Goal: Use online tool/utility: Utilize a website feature to perform a specific function

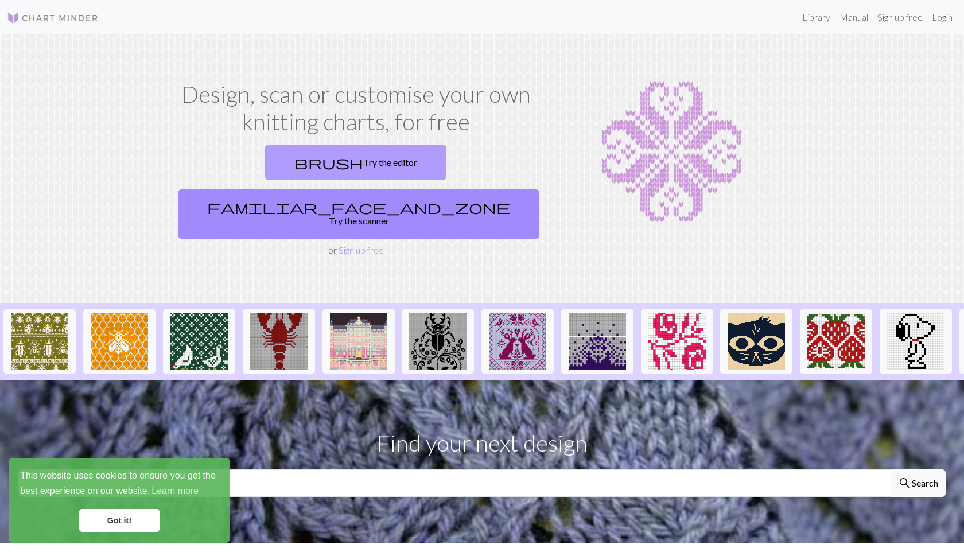
click at [298, 165] on link "brush Try the editor" at bounding box center [355, 163] width 181 height 36
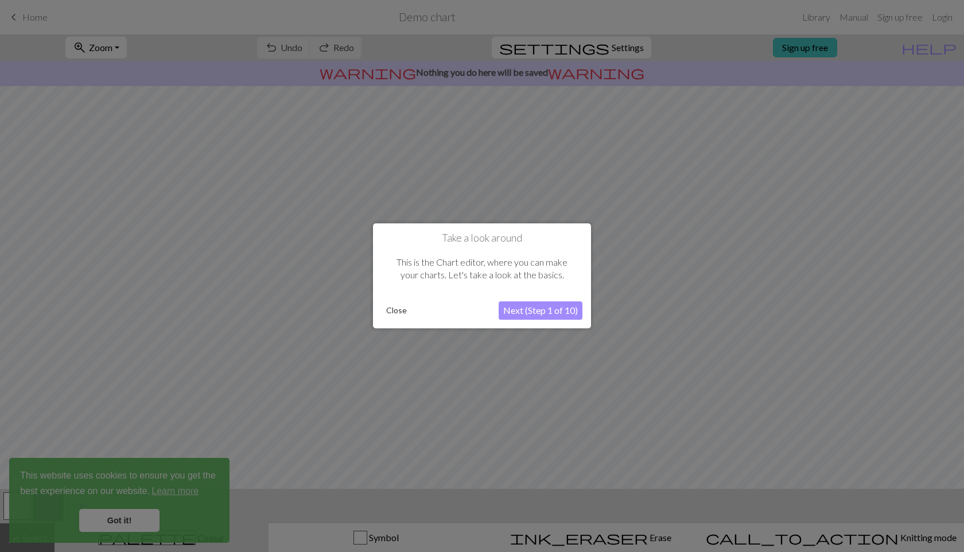
click at [398, 313] on button "Close" at bounding box center [397, 310] width 30 height 17
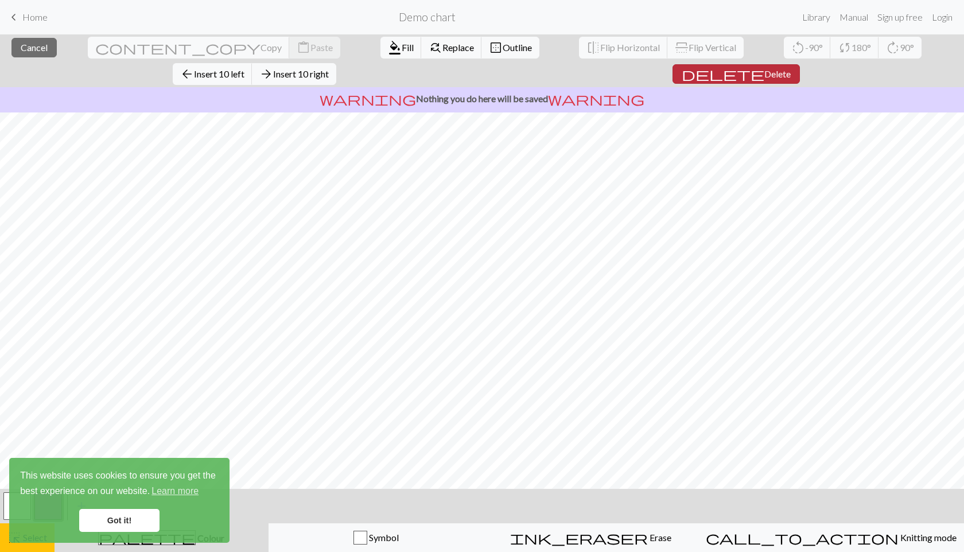
click at [791, 68] on span "Delete" at bounding box center [777, 73] width 26 height 11
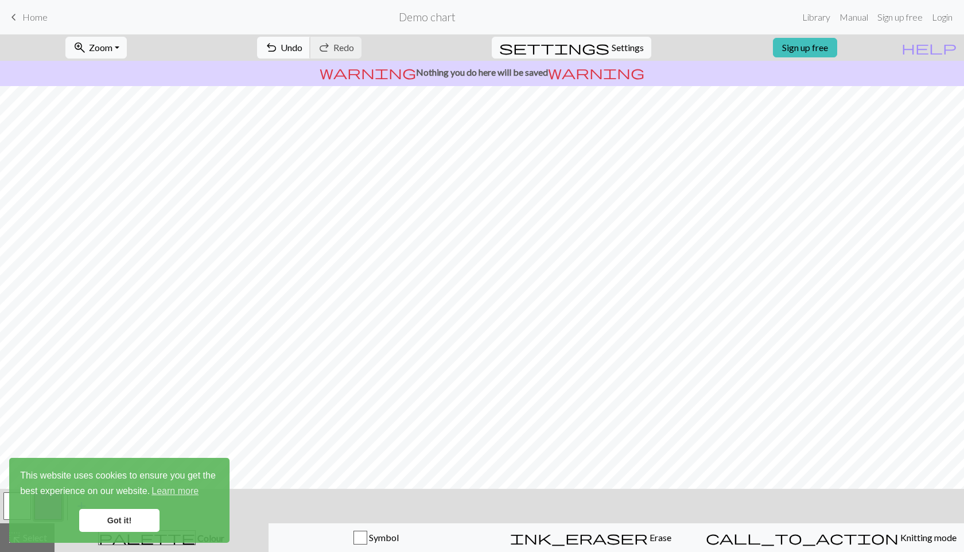
click at [302, 49] on span "Undo" at bounding box center [292, 47] width 22 height 11
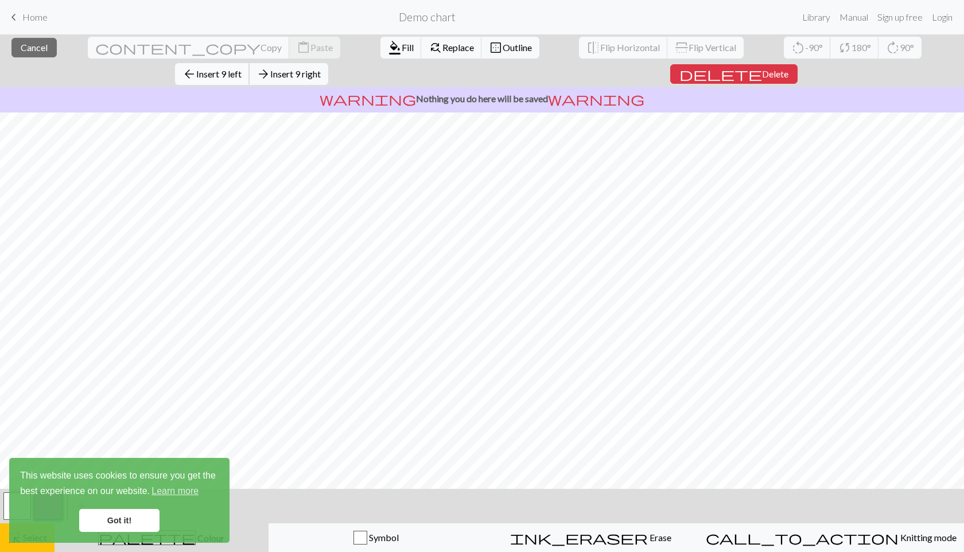
click at [242, 68] on span "Insert 9 left" at bounding box center [218, 73] width 45 height 11
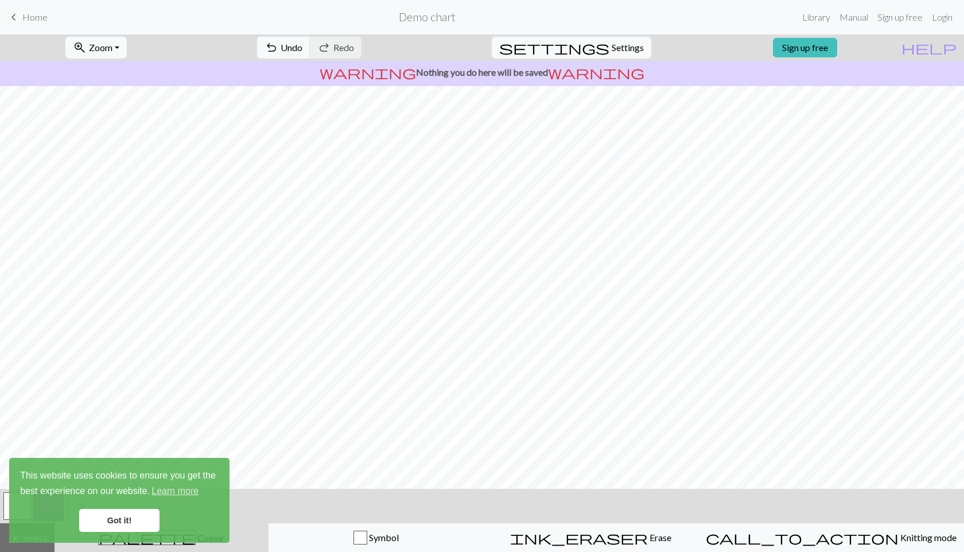
click at [118, 520] on link "Got it!" at bounding box center [119, 520] width 80 height 23
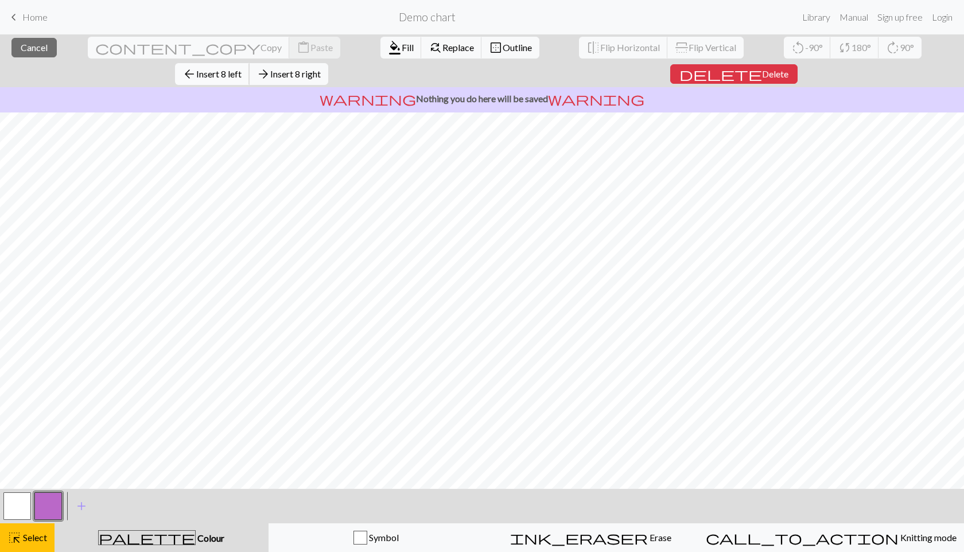
click at [242, 68] on span "Insert 8 left" at bounding box center [218, 73] width 45 height 11
click at [762, 66] on span "delete" at bounding box center [721, 74] width 83 height 16
click at [793, 68] on span "Delete" at bounding box center [779, 73] width 26 height 11
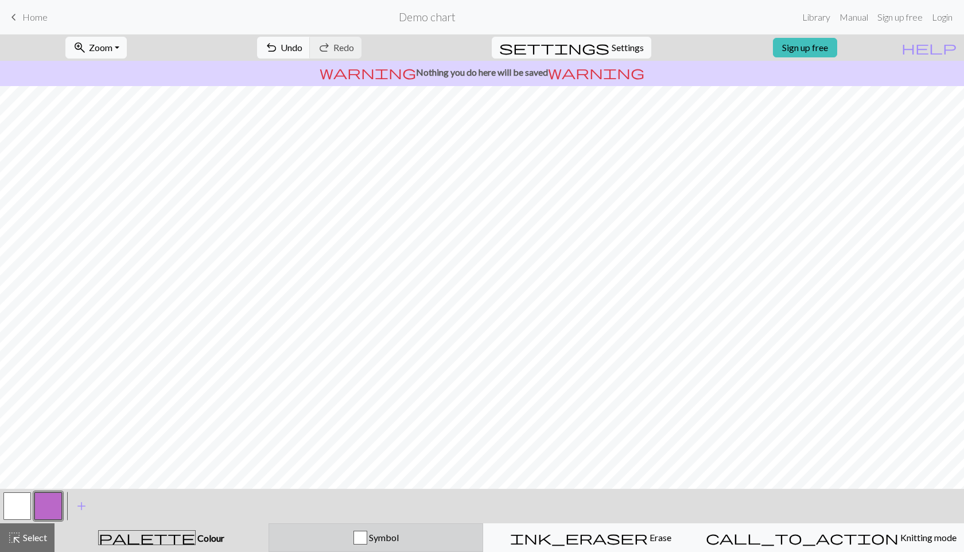
click at [388, 537] on span "Symbol" at bounding box center [383, 537] width 32 height 11
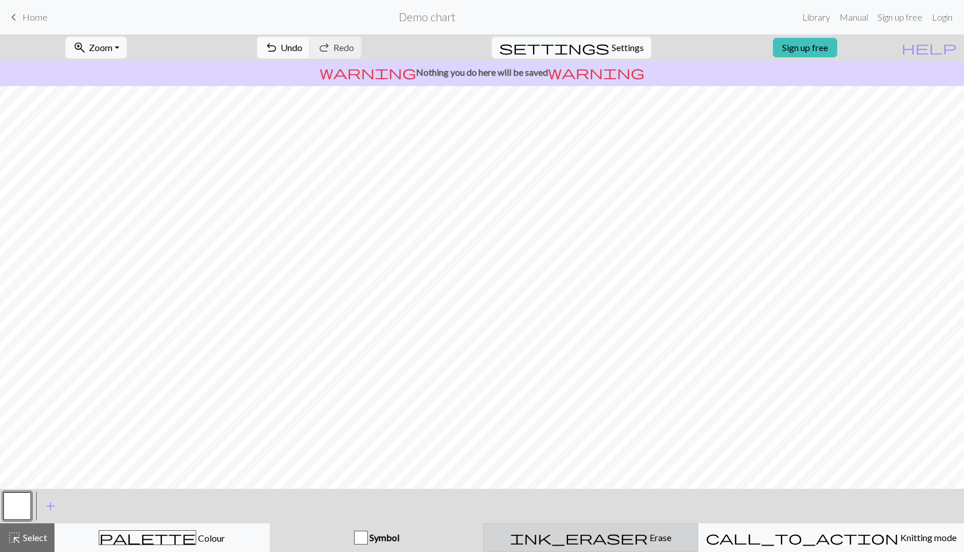
click at [634, 545] on button "ink_eraser Erase Erase" at bounding box center [590, 537] width 215 height 29
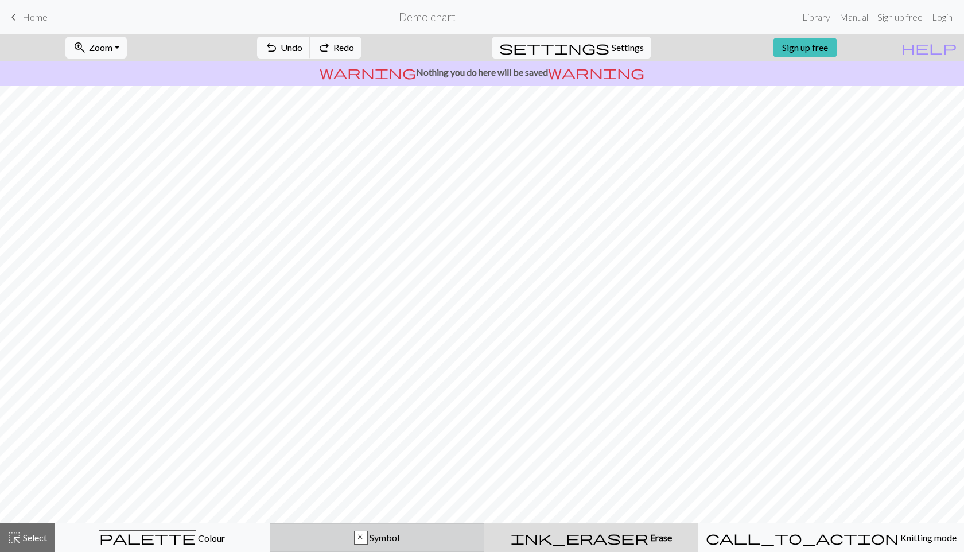
click at [406, 552] on button "x Symbol" at bounding box center [377, 537] width 215 height 29
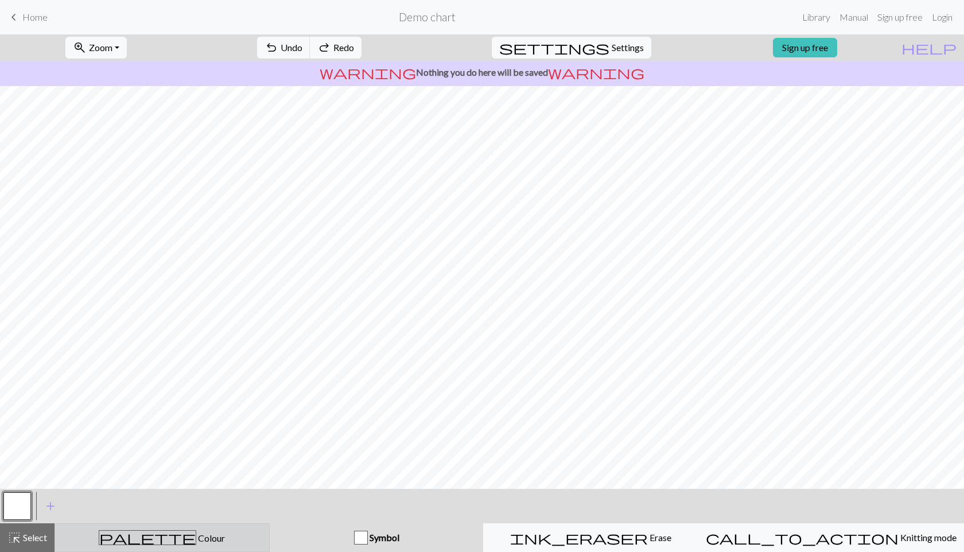
click at [228, 543] on div "palette Colour Colour" at bounding box center [162, 537] width 200 height 15
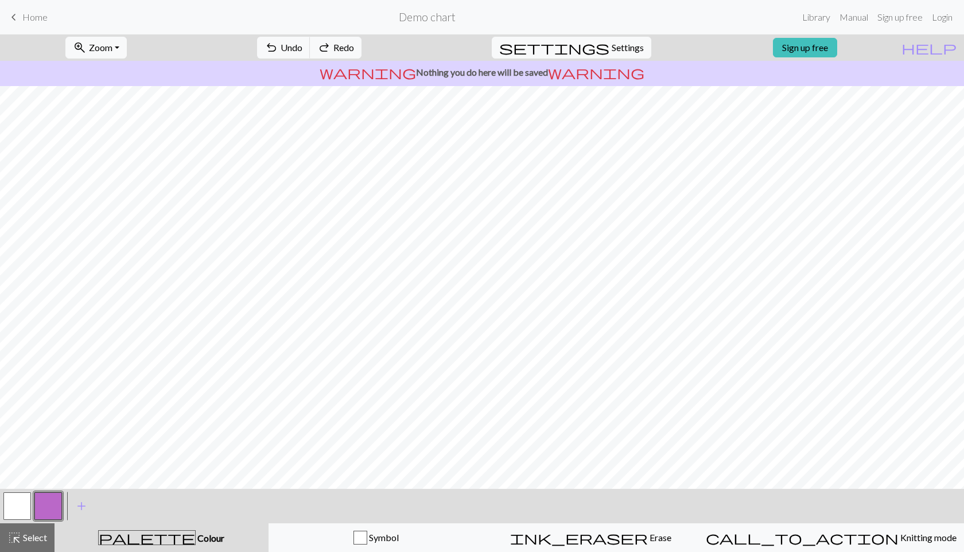
click at [13, 504] on button "button" at bounding box center [17, 506] width 28 height 28
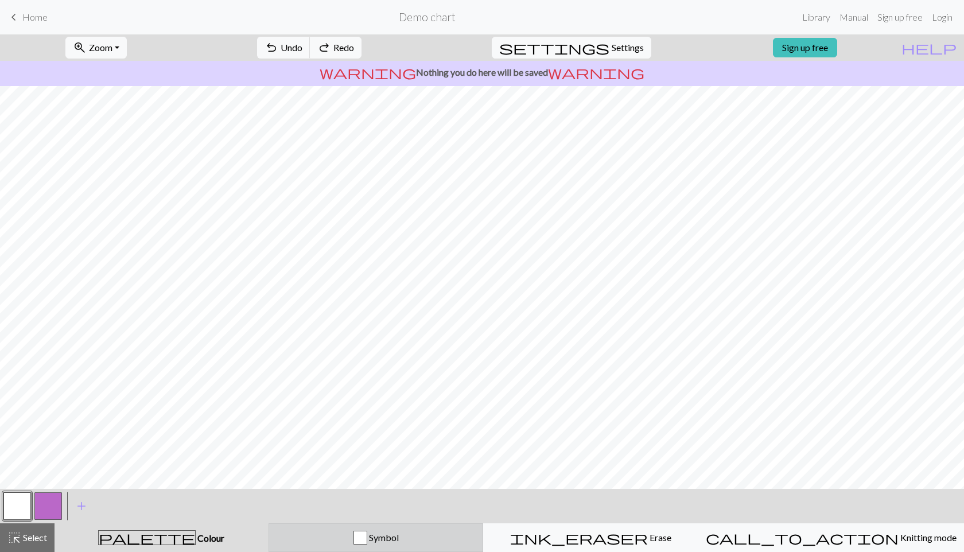
click at [463, 541] on div "Symbol" at bounding box center [376, 538] width 200 height 14
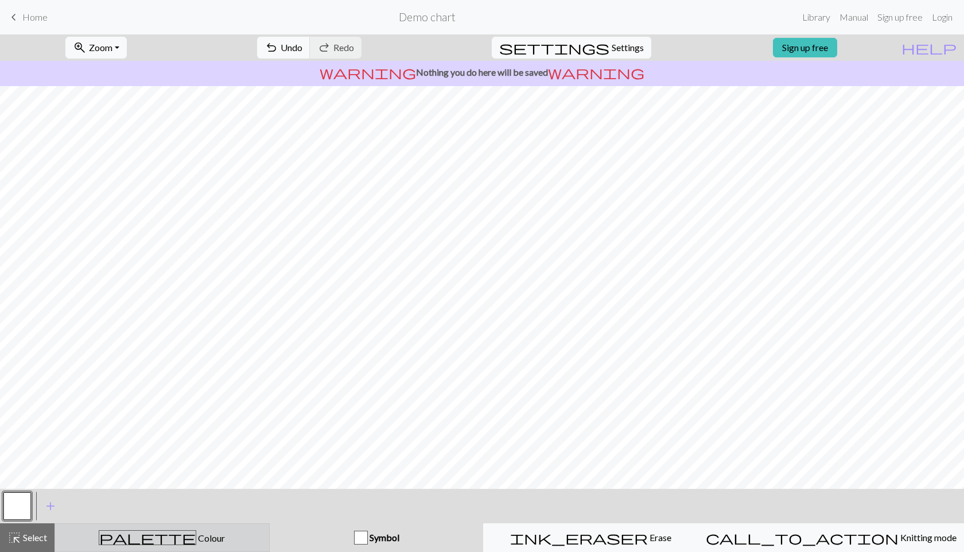
click at [223, 534] on div "palette Colour Colour" at bounding box center [162, 537] width 200 height 15
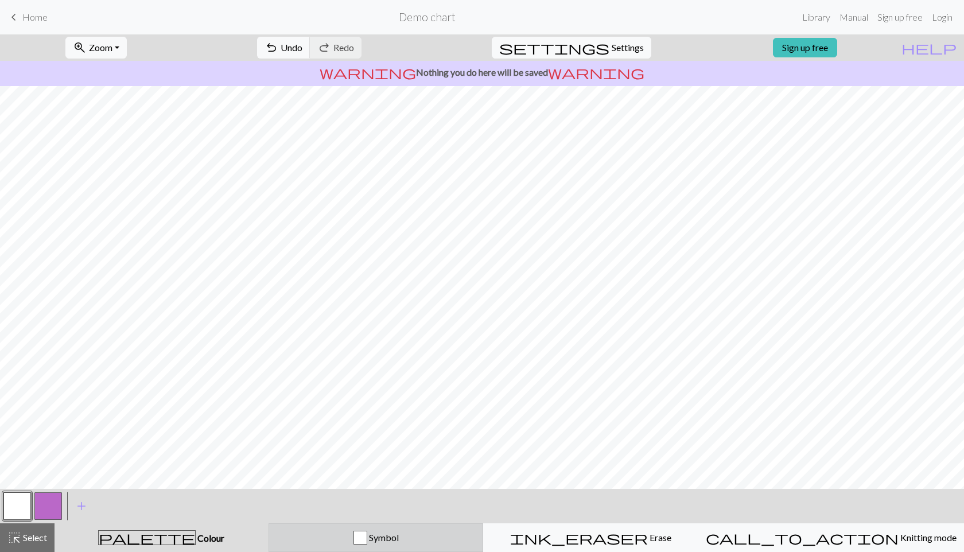
click at [423, 552] on button "Symbol" at bounding box center [376, 537] width 215 height 29
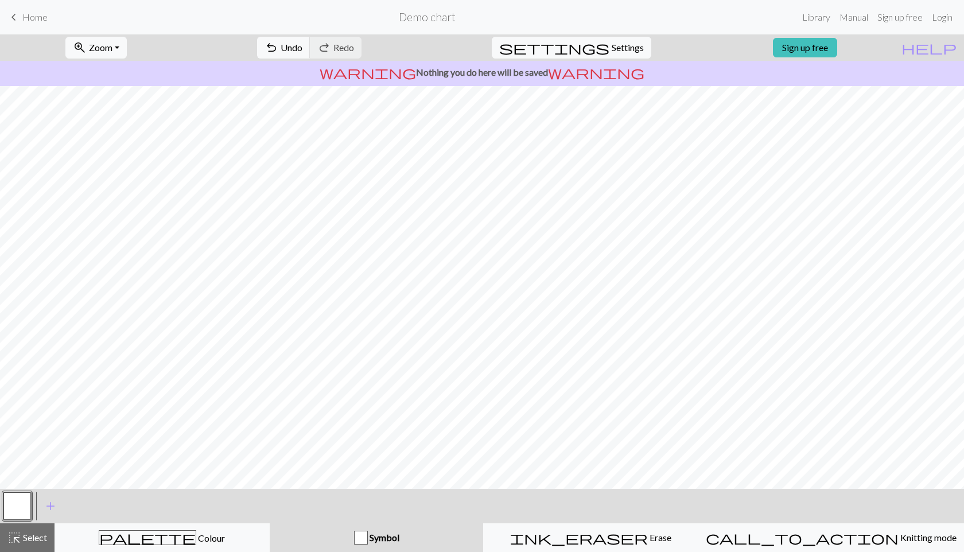
click at [21, 506] on button "button" at bounding box center [17, 506] width 28 height 28
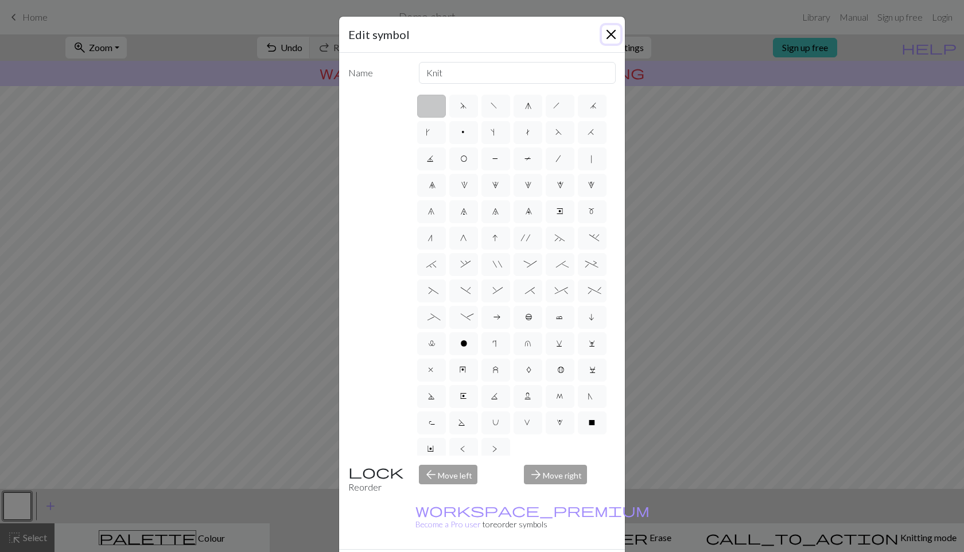
click at [615, 33] on button "Close" at bounding box center [611, 34] width 18 height 18
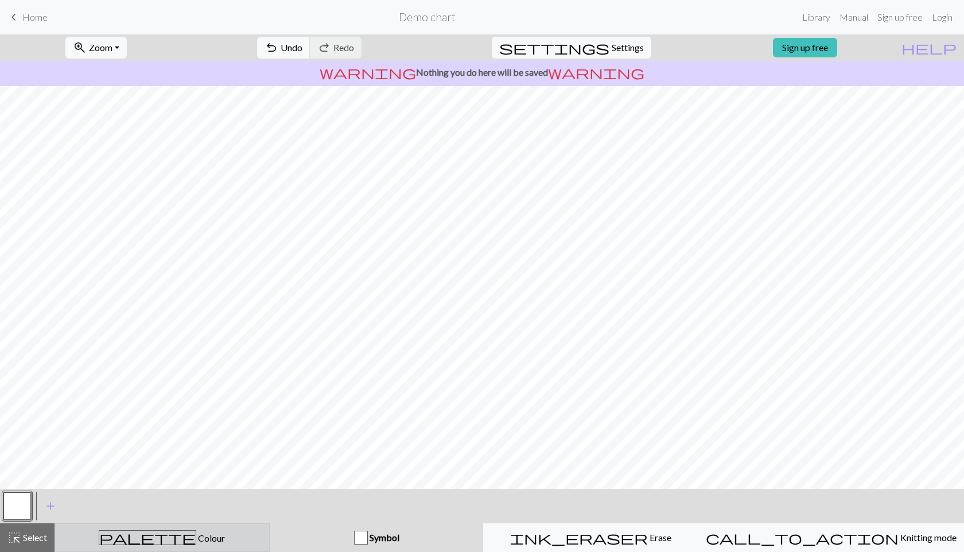
click at [154, 542] on span "palette" at bounding box center [147, 538] width 96 height 16
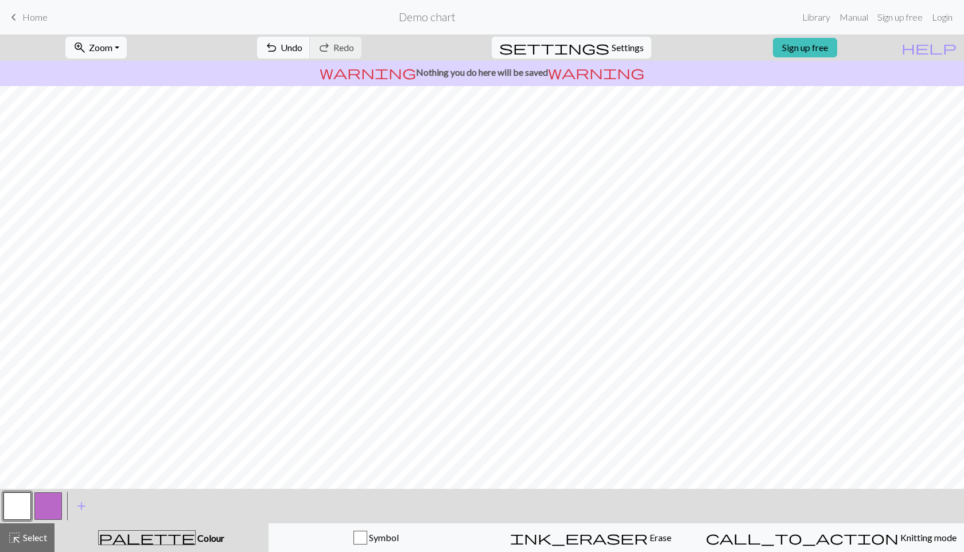
click at [29, 510] on button "button" at bounding box center [17, 506] width 28 height 28
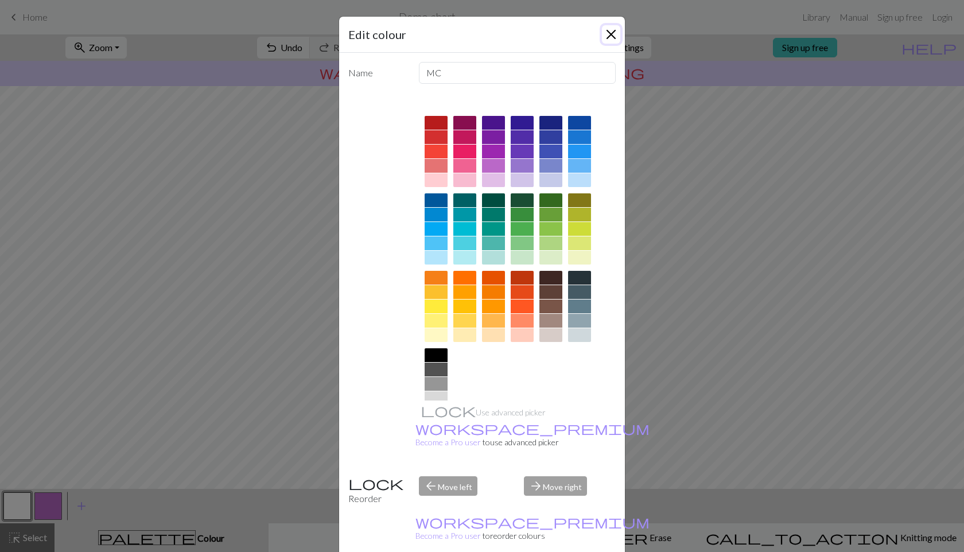
click at [614, 33] on button "Close" at bounding box center [611, 34] width 18 height 18
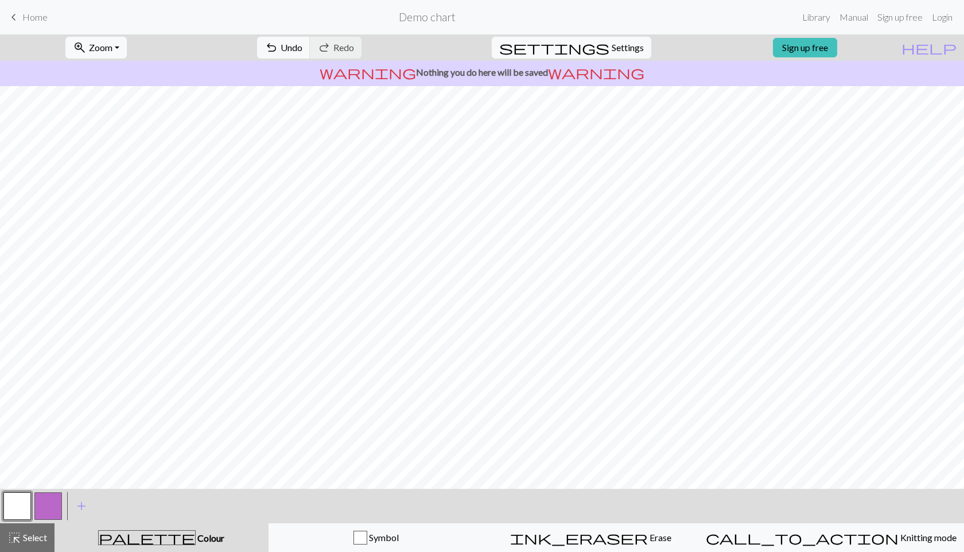
click at [48, 507] on button "button" at bounding box center [48, 506] width 28 height 28
click at [46, 505] on button "button" at bounding box center [48, 506] width 28 height 28
click at [56, 499] on button "button" at bounding box center [48, 506] width 28 height 28
click at [56, 499] on div "Edit colour Name CC1 Use advanced picker workspace_premium Become a Pro user to…" at bounding box center [482, 276] width 964 height 552
click at [20, 550] on button "highlight_alt Select Select" at bounding box center [27, 537] width 55 height 29
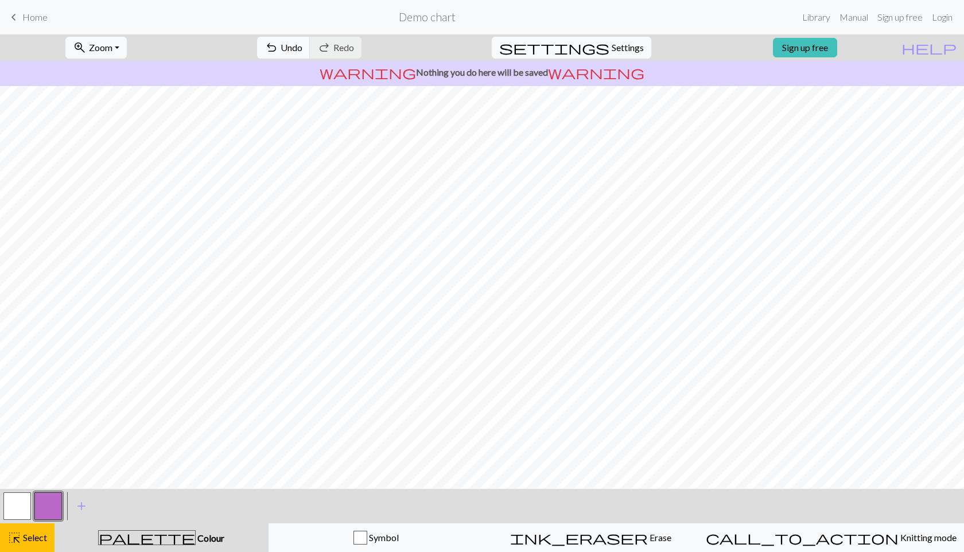
click at [130, 540] on div "palette Colour Colour" at bounding box center [161, 537] width 200 height 15
click at [48, 499] on button "button" at bounding box center [48, 506] width 28 height 28
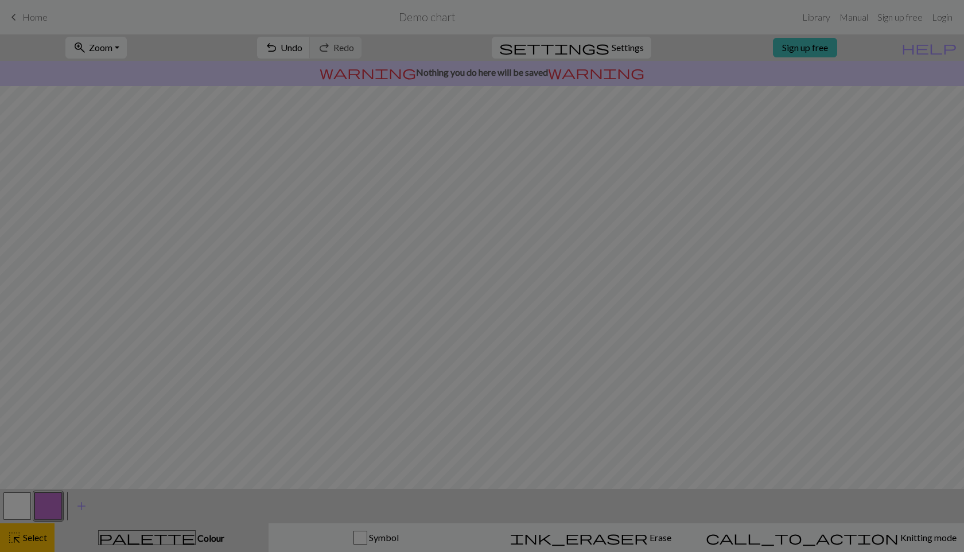
click at [141, 549] on div "Edit colour Name CC1 Use advanced picker workspace_premium Become a Pro user to…" at bounding box center [482, 276] width 964 height 552
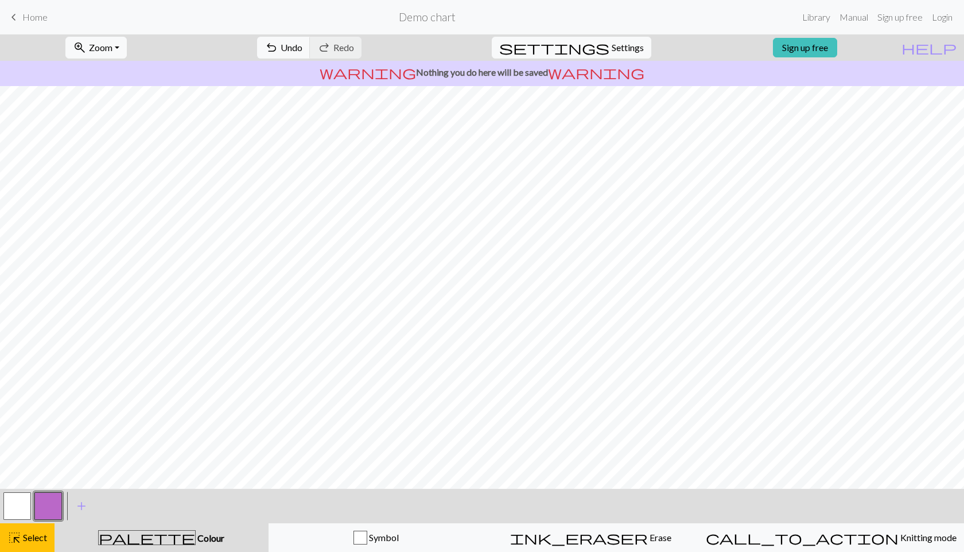
click at [63, 509] on div at bounding box center [48, 506] width 31 height 31
click at [123, 538] on div "palette Colour Colour" at bounding box center [161, 537] width 200 height 15
click at [196, 537] on span "Colour" at bounding box center [210, 538] width 29 height 11
click at [55, 501] on button "button" at bounding box center [48, 506] width 28 height 28
click at [55, 501] on div "Edit colour Name CC1 Use advanced picker workspace_premium Become a Pro user to…" at bounding box center [482, 276] width 964 height 552
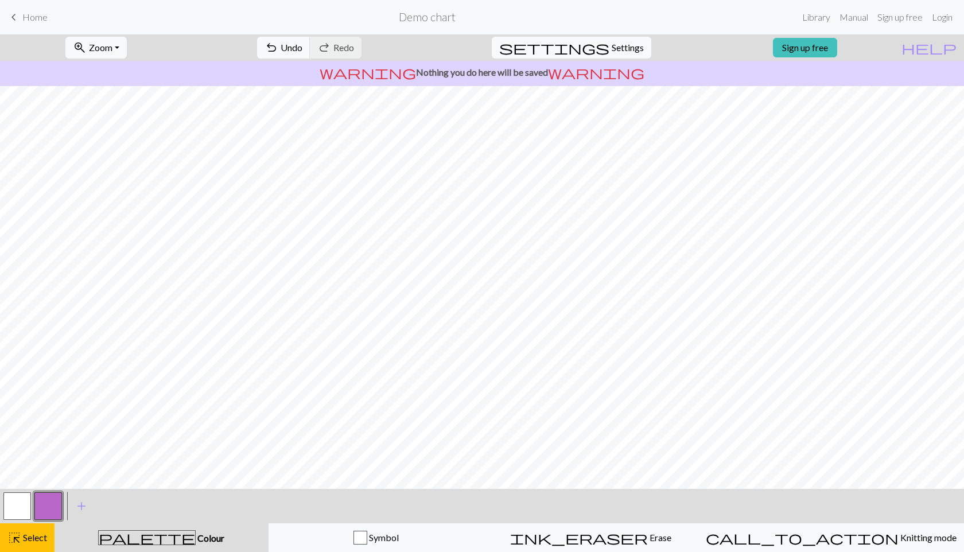
click at [158, 538] on span "palette" at bounding box center [147, 538] width 96 height 16
click at [49, 503] on button "button" at bounding box center [48, 506] width 28 height 28
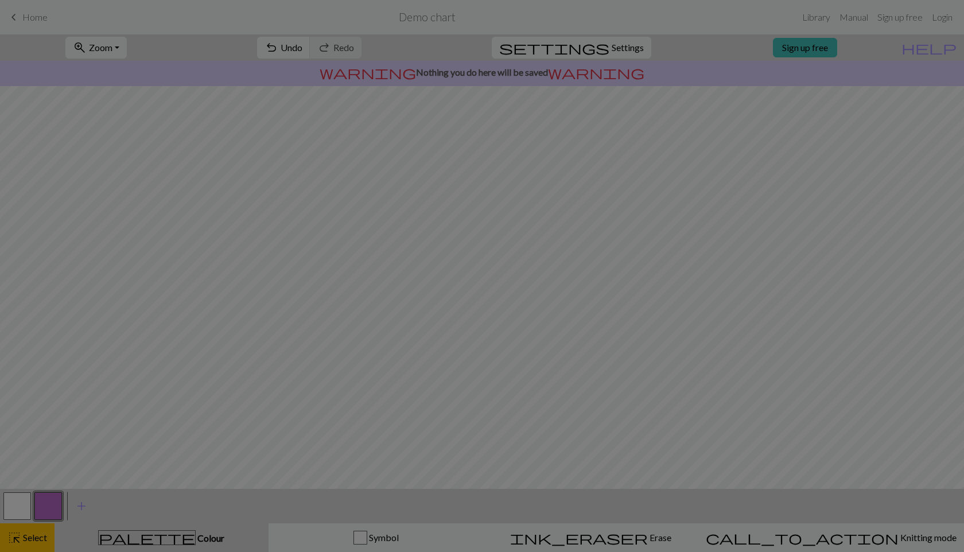
click at [32, 541] on div "Edit colour Name CC1 Use advanced picker workspace_premium Become a Pro user to…" at bounding box center [482, 276] width 964 height 552
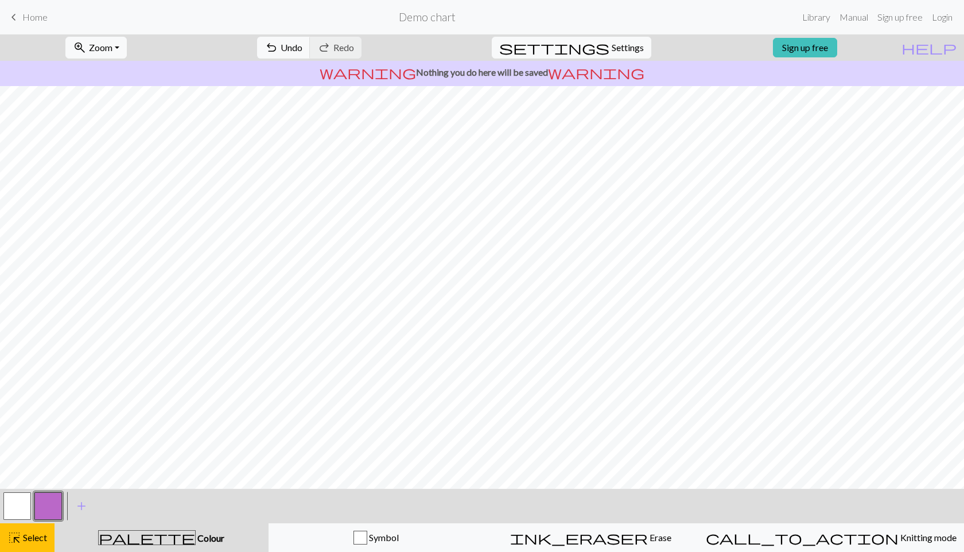
click at [8, 503] on button "button" at bounding box center [17, 506] width 28 height 28
click at [24, 537] on span "Select" at bounding box center [34, 537] width 26 height 11
click at [40, 507] on button "button" at bounding box center [48, 506] width 28 height 28
click at [153, 534] on span "palette" at bounding box center [147, 538] width 96 height 16
click at [196, 535] on span "Colour" at bounding box center [210, 538] width 29 height 11
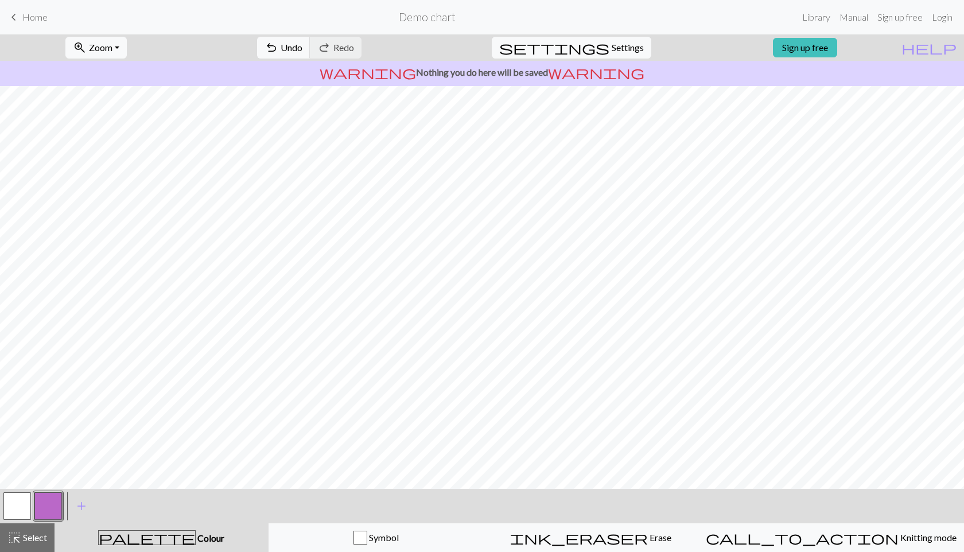
click at [196, 535] on span "Colour" at bounding box center [210, 538] width 29 height 11
click at [53, 496] on button "button" at bounding box center [48, 506] width 28 height 28
click at [53, 496] on div "Edit colour Name CC1 Use advanced picker workspace_premium Become a Pro user to…" at bounding box center [482, 276] width 964 height 552
click at [53, 496] on button "button" at bounding box center [48, 506] width 28 height 28
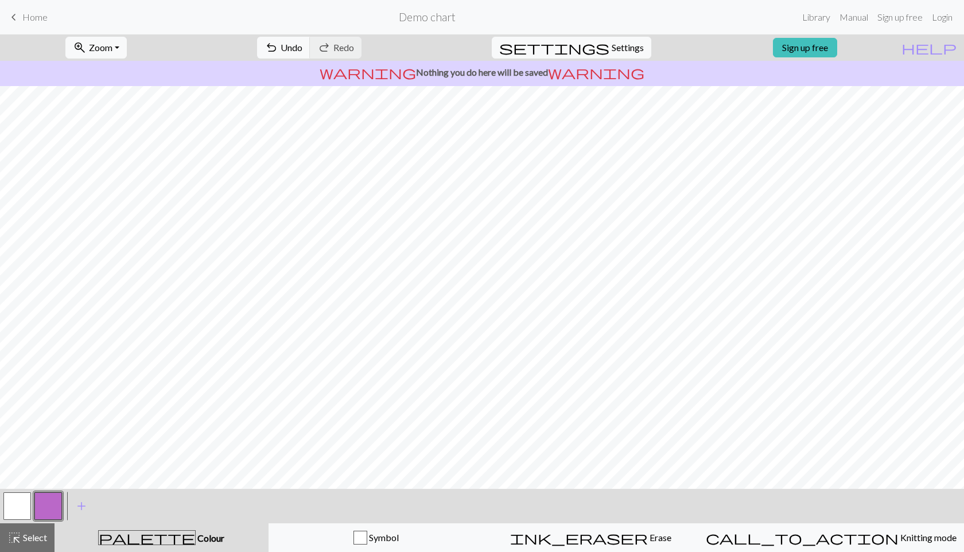
click at [53, 496] on div "Edit colour Name CC1 Use advanced picker workspace_premium Become a Pro user to…" at bounding box center [482, 276] width 964 height 552
click at [53, 496] on button "button" at bounding box center [48, 506] width 28 height 28
click at [53, 496] on div "Edit colour Name CC1 Use advanced picker workspace_premium Become a Pro user to…" at bounding box center [482, 276] width 964 height 552
click at [78, 500] on span "add" at bounding box center [82, 506] width 14 height 16
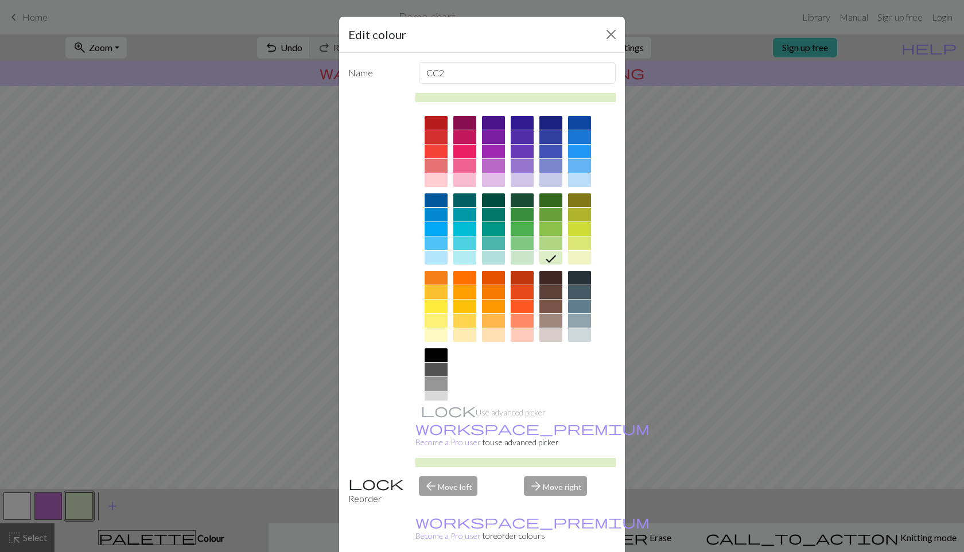
click at [441, 133] on div at bounding box center [436, 137] width 23 height 14
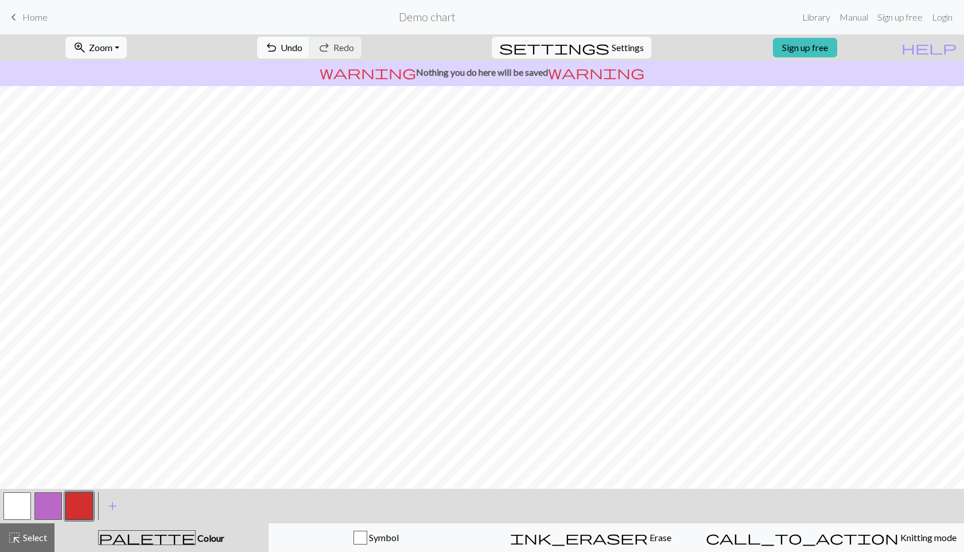
click at [44, 513] on button "button" at bounding box center [48, 506] width 28 height 28
click at [44, 444] on div "zoom_in Zoom Zoom Fit all Fit width Fit height 50% 100% 150% 200% undo Undo Und…" at bounding box center [482, 293] width 964 height 518
click at [83, 506] on button "button" at bounding box center [79, 506] width 28 height 28
click at [23, 505] on button "button" at bounding box center [17, 506] width 28 height 28
click at [82, 493] on button "button" at bounding box center [79, 506] width 28 height 28
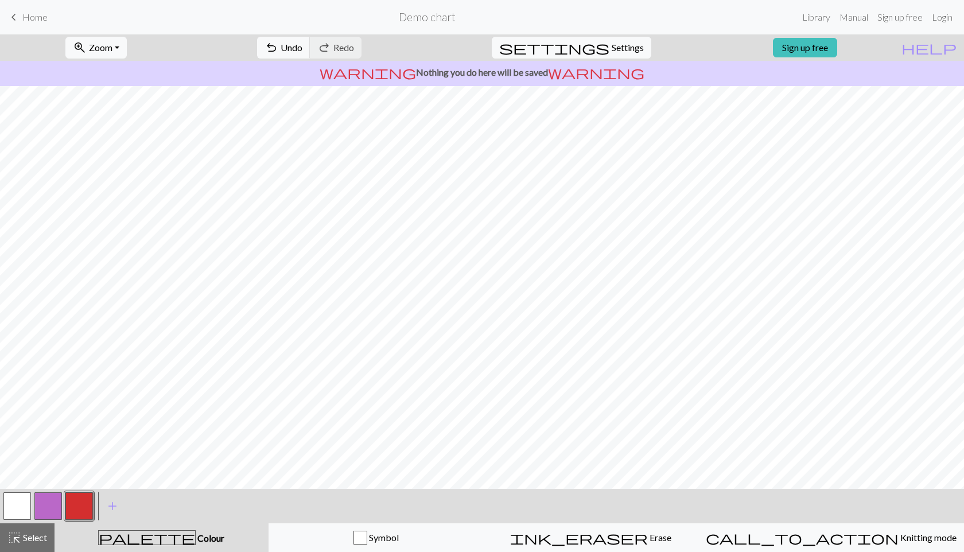
click at [19, 512] on button "button" at bounding box center [17, 506] width 28 height 28
click at [83, 504] on button "button" at bounding box center [79, 506] width 28 height 28
click at [10, 511] on button "button" at bounding box center [17, 506] width 28 height 28
click at [75, 504] on button "button" at bounding box center [79, 506] width 28 height 28
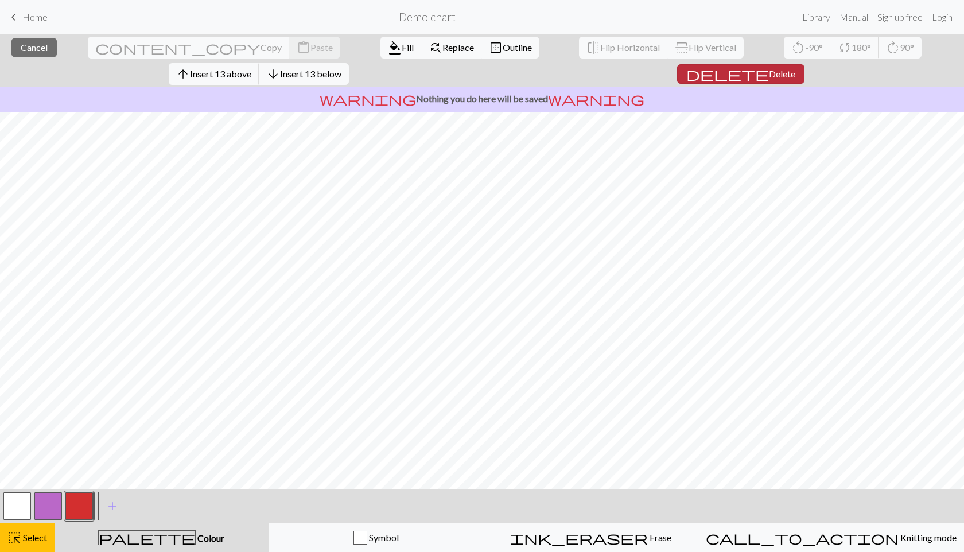
click at [795, 68] on span "Delete" at bounding box center [782, 73] width 26 height 11
click at [341, 63] on button "arrow_downward Insert 7 below" at bounding box center [298, 74] width 85 height 22
click at [333, 68] on span "Insert 3 below" at bounding box center [305, 73] width 56 height 11
click at [333, 68] on span "Insert 2 below" at bounding box center [305, 73] width 56 height 11
click at [341, 63] on button "arrow_downward Insert 1 below" at bounding box center [298, 74] width 85 height 22
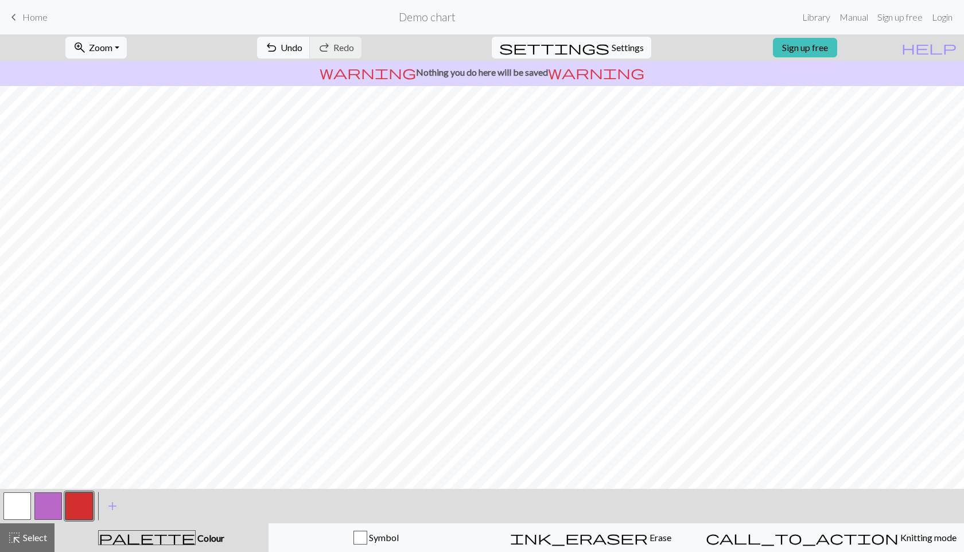
click at [18, 516] on button "button" at bounding box center [17, 506] width 28 height 28
click at [79, 509] on button "button" at bounding box center [79, 506] width 28 height 28
click at [16, 506] on button "button" at bounding box center [17, 506] width 28 height 28
click at [87, 516] on button "button" at bounding box center [79, 506] width 28 height 28
click at [11, 496] on button "button" at bounding box center [17, 506] width 28 height 28
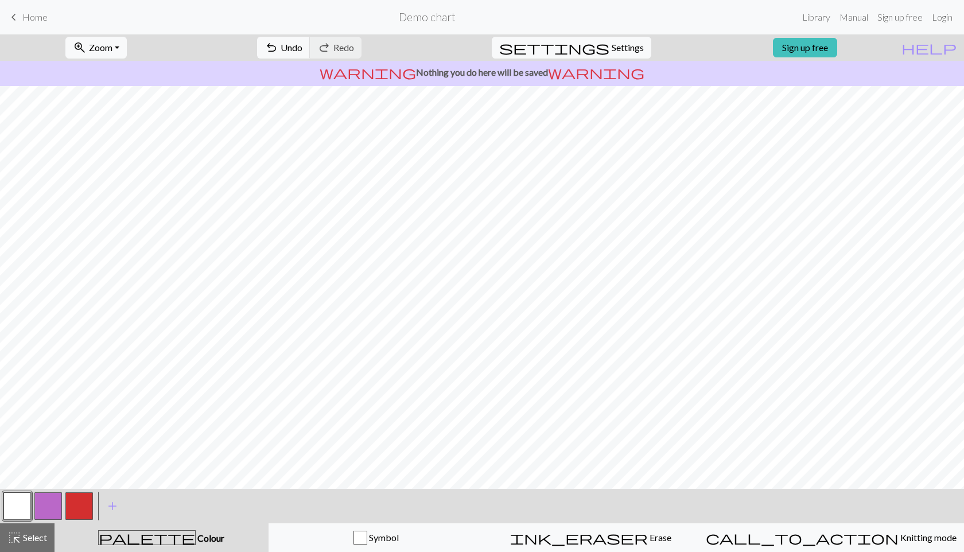
click at [87, 502] on button "button" at bounding box center [79, 506] width 28 height 28
click at [12, 511] on button "button" at bounding box center [17, 506] width 28 height 28
click at [80, 515] on button "button" at bounding box center [79, 506] width 28 height 28
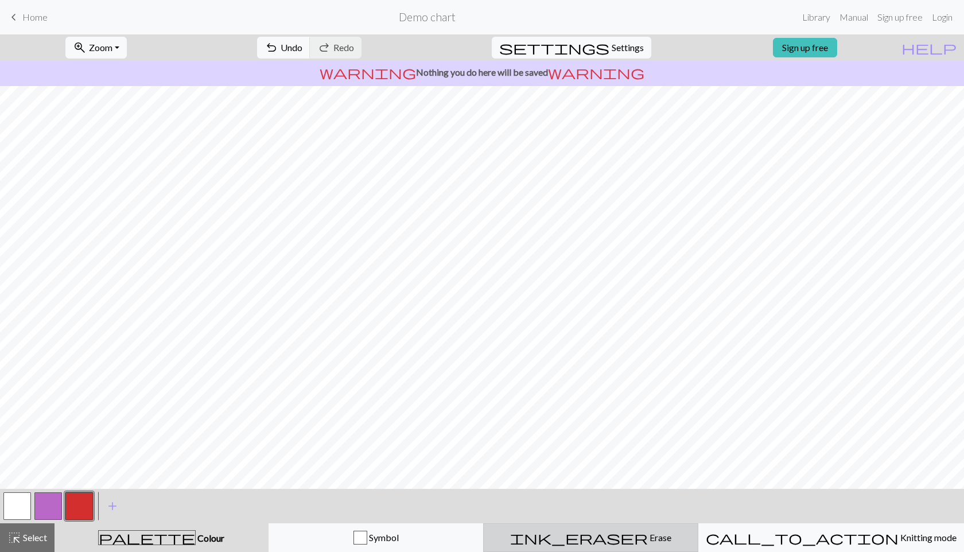
click at [607, 548] on button "ink_eraser Erase Erase" at bounding box center [590, 537] width 215 height 29
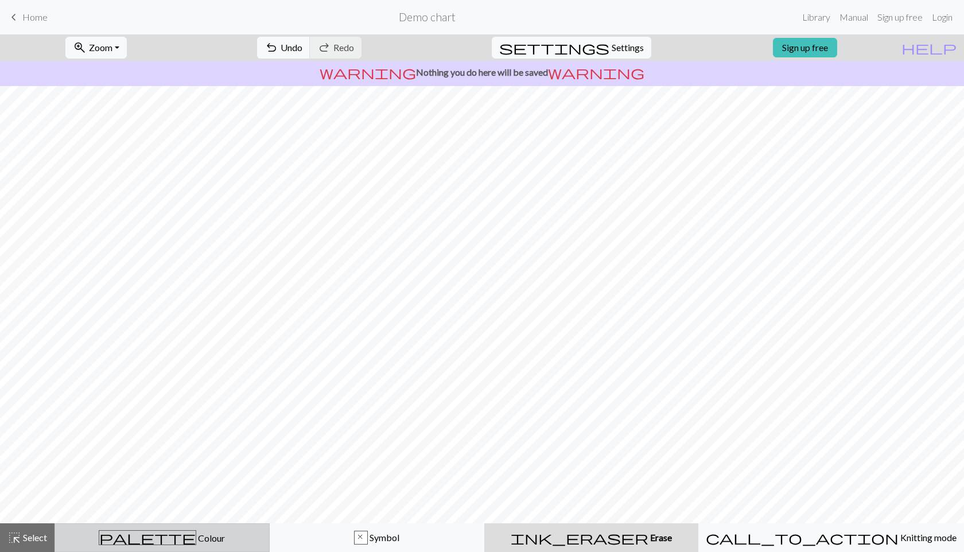
click at [157, 535] on span "palette" at bounding box center [147, 538] width 96 height 16
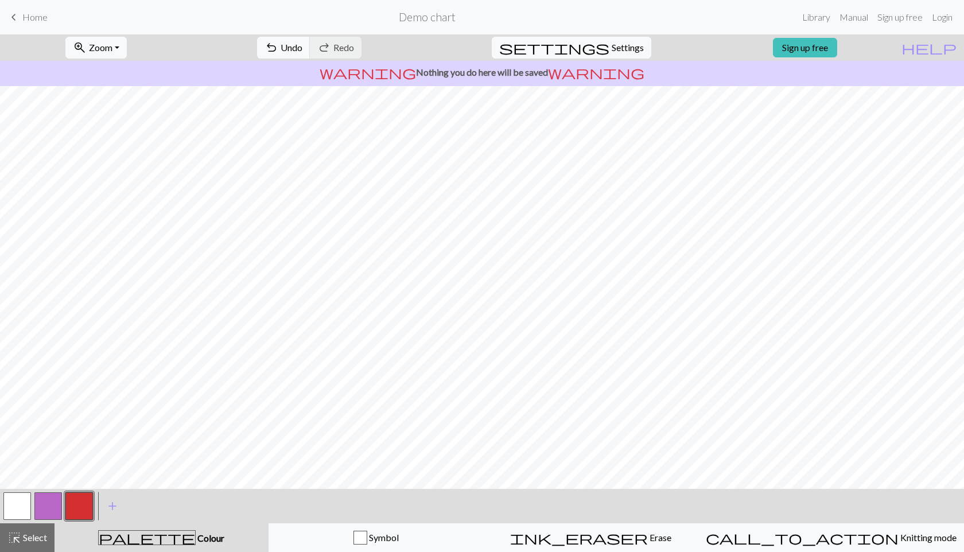
click at [23, 503] on button "button" at bounding box center [17, 506] width 28 height 28
click at [76, 505] on button "button" at bounding box center [79, 506] width 28 height 28
click at [21, 504] on button "button" at bounding box center [17, 506] width 28 height 28
click at [73, 507] on button "button" at bounding box center [79, 506] width 28 height 28
click at [21, 494] on button "button" at bounding box center [17, 506] width 28 height 28
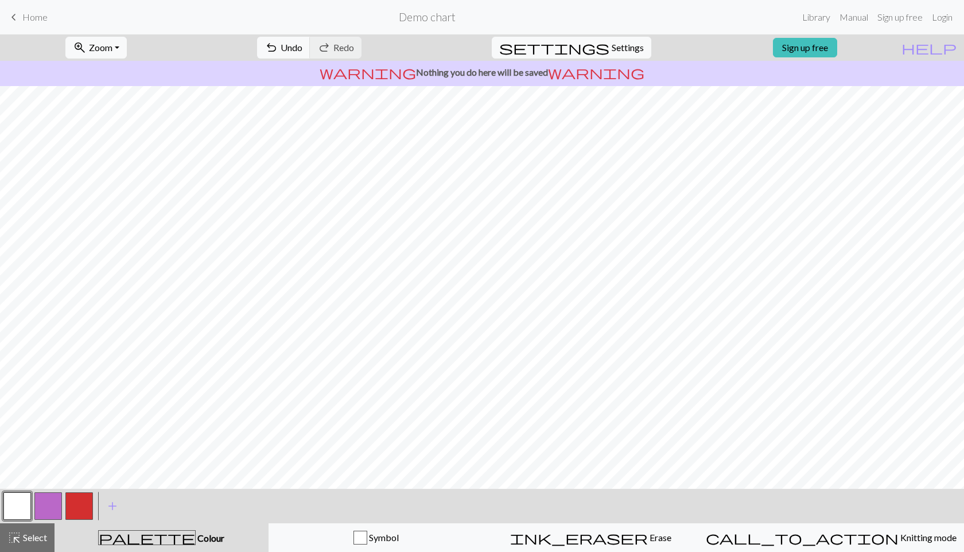
click at [76, 504] on button "button" at bounding box center [79, 506] width 28 height 28
click at [17, 504] on button "button" at bounding box center [17, 506] width 28 height 28
click at [73, 508] on button "button" at bounding box center [79, 506] width 28 height 28
click at [20, 506] on button "button" at bounding box center [17, 506] width 28 height 28
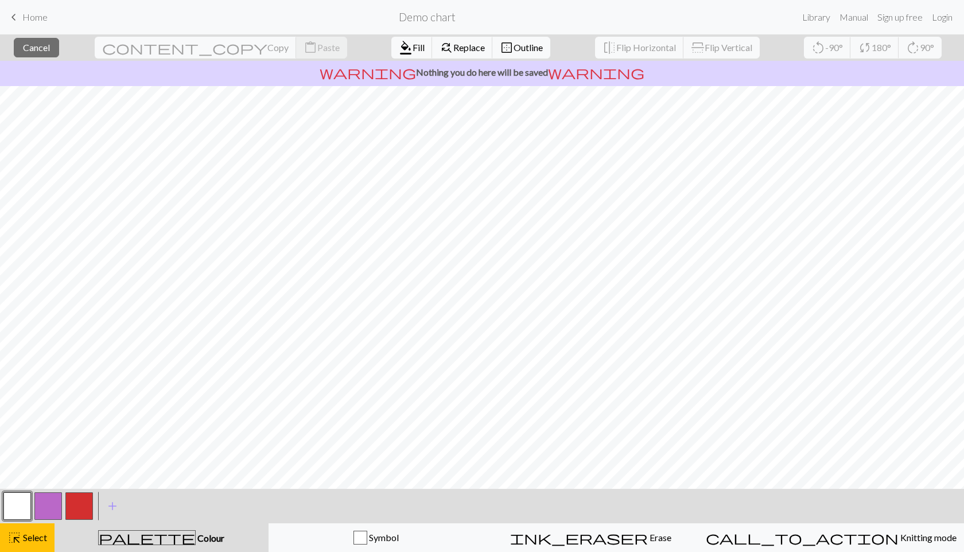
click at [9, 504] on button "button" at bounding box center [17, 506] width 28 height 28
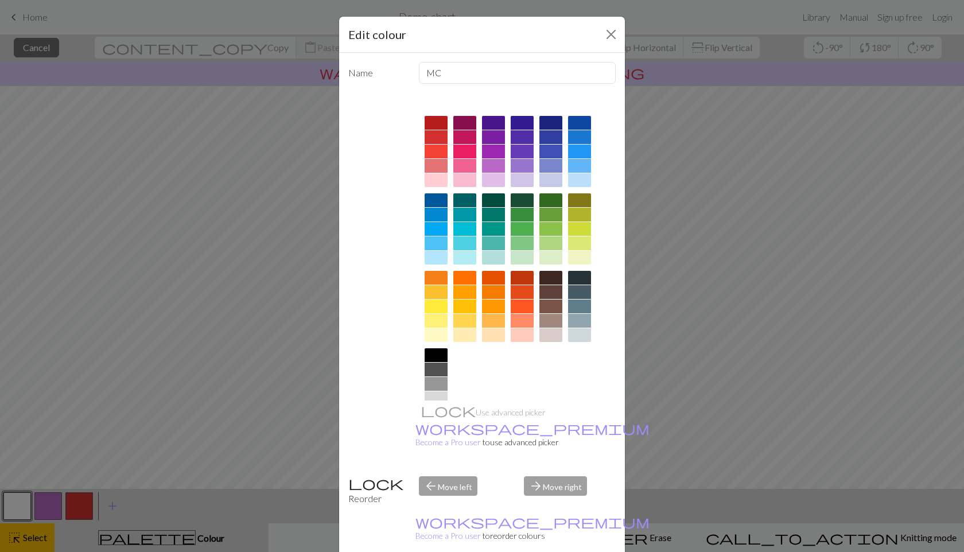
click at [255, 281] on div "Edit colour Name MC Use advanced picker workspace_premium Become a Pro user to …" at bounding box center [482, 276] width 964 height 552
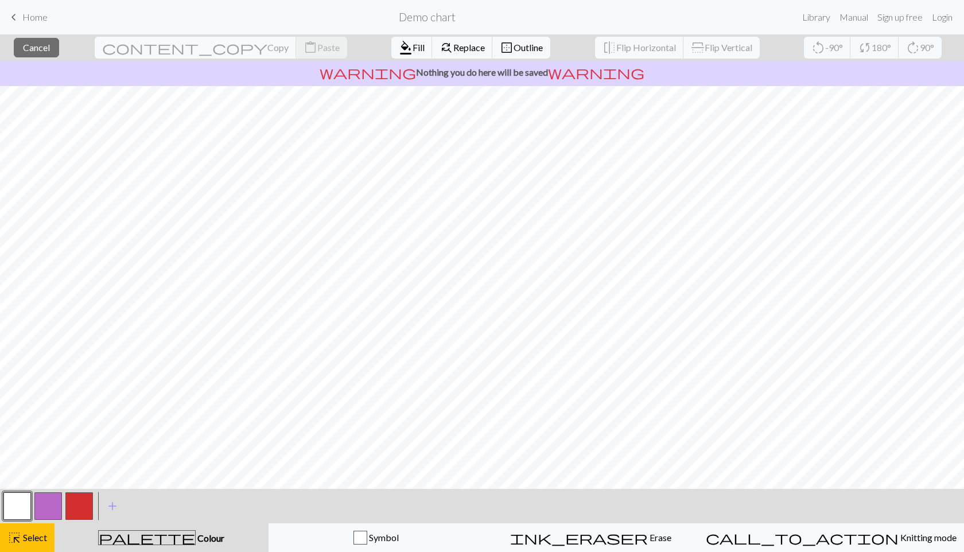
click at [110, 534] on div "palette Colour Colour" at bounding box center [161, 537] width 200 height 15
click at [21, 493] on button "button" at bounding box center [17, 506] width 28 height 28
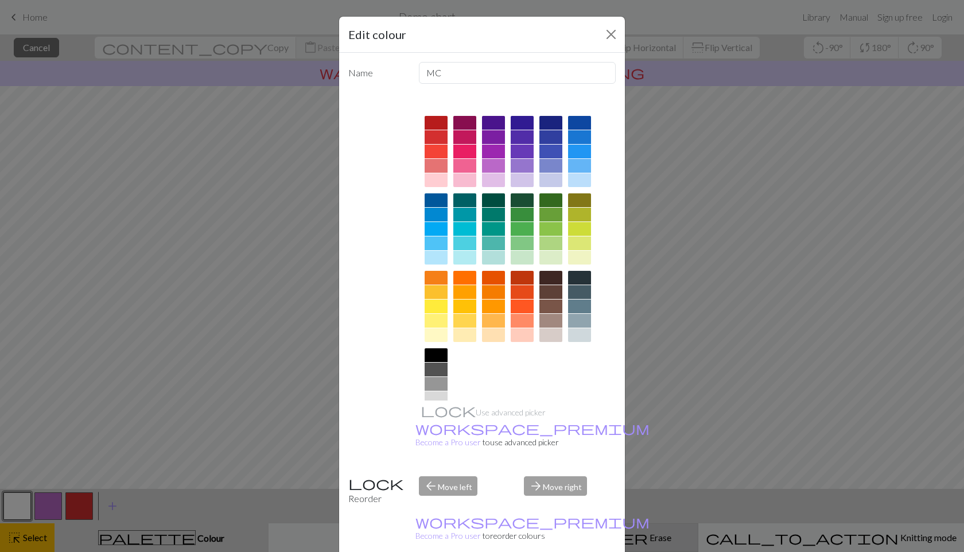
drag, startPoint x: 555, startPoint y: 545, endPoint x: 529, endPoint y: 545, distance: 25.8
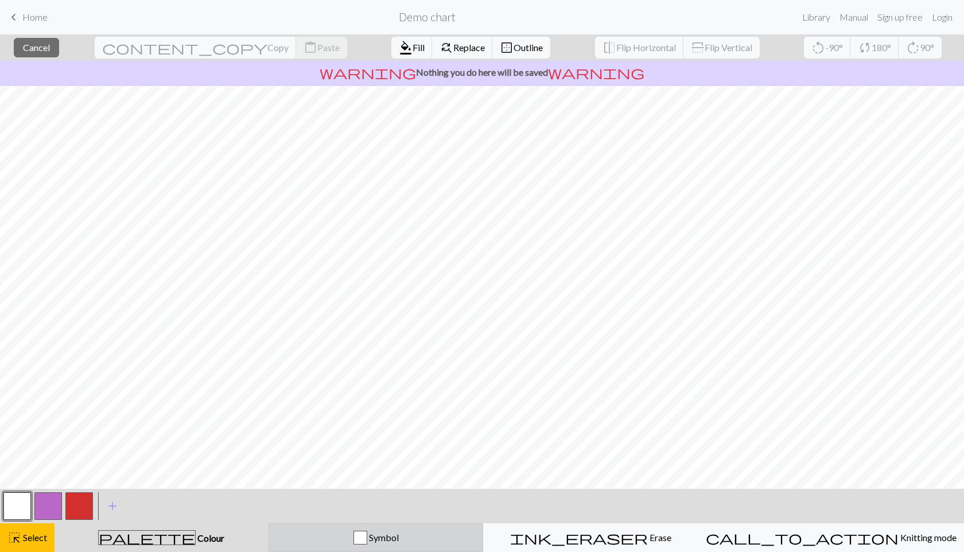
click at [357, 546] on button "Symbol" at bounding box center [376, 537] width 215 height 29
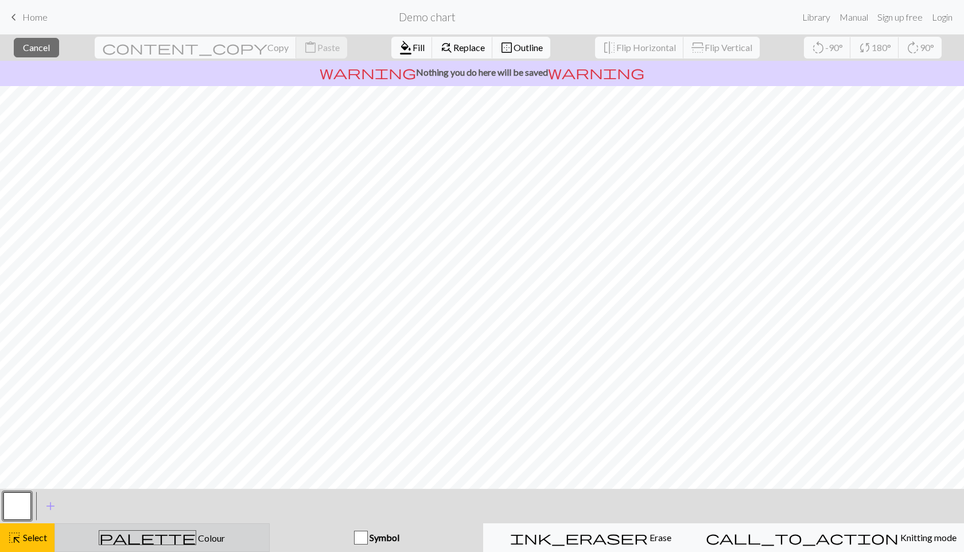
click at [239, 543] on div "palette Colour Colour" at bounding box center [162, 537] width 200 height 15
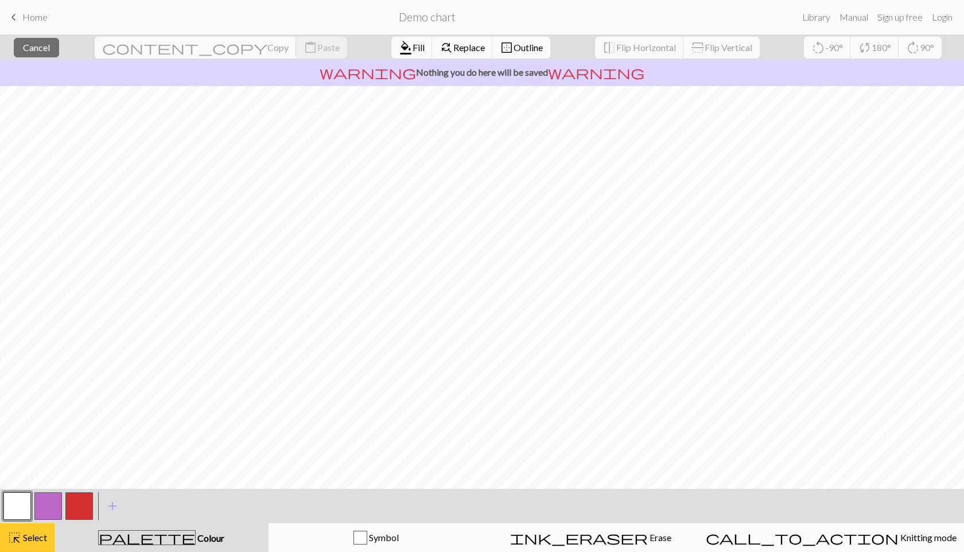
click at [28, 542] on span "Select" at bounding box center [34, 537] width 26 height 11
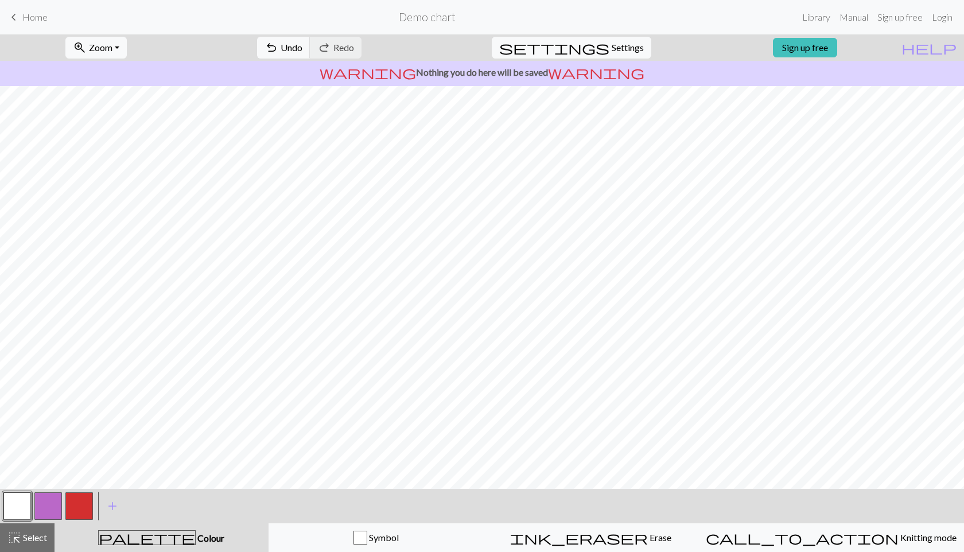
click at [86, 498] on button "button" at bounding box center [79, 506] width 28 height 28
click at [21, 500] on button "button" at bounding box center [17, 506] width 28 height 28
click at [82, 517] on button "button" at bounding box center [79, 506] width 28 height 28
click at [21, 494] on button "button" at bounding box center [17, 506] width 28 height 28
click at [83, 506] on button "button" at bounding box center [79, 506] width 28 height 28
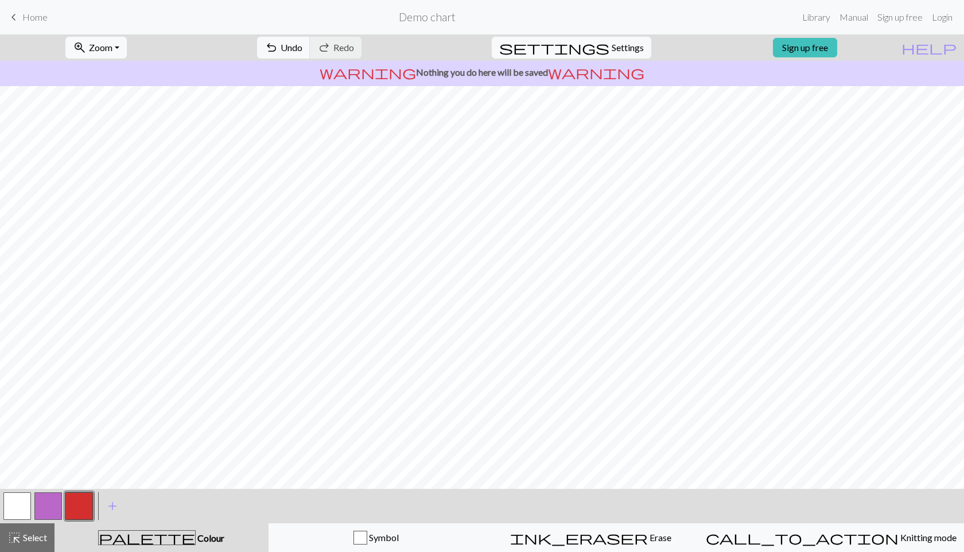
click at [14, 500] on button "button" at bounding box center [17, 506] width 28 height 28
click at [82, 502] on button "button" at bounding box center [79, 506] width 28 height 28
click at [26, 504] on button "button" at bounding box center [17, 506] width 28 height 28
click at [77, 500] on button "button" at bounding box center [79, 506] width 28 height 28
click at [20, 498] on button "button" at bounding box center [17, 506] width 28 height 28
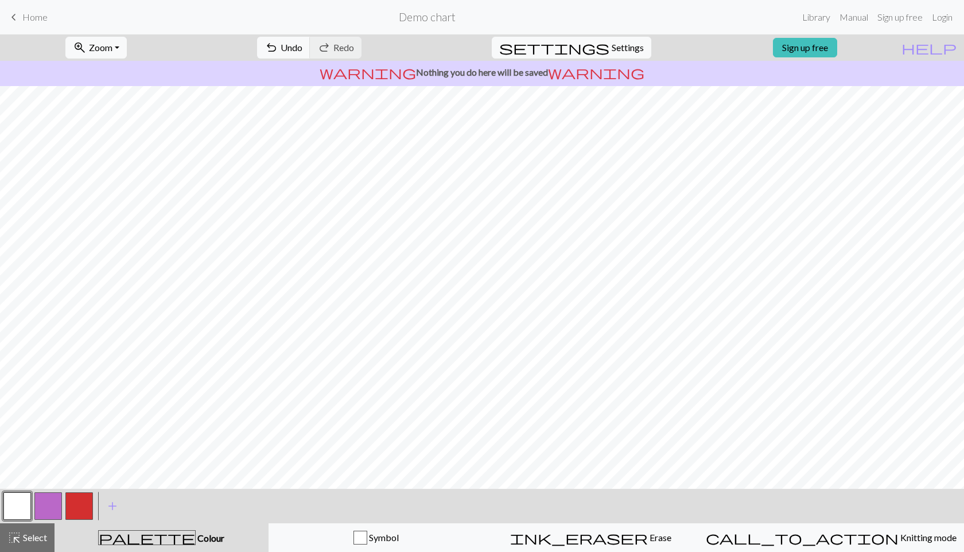
click at [79, 506] on button "button" at bounding box center [79, 506] width 28 height 28
click at [29, 510] on button "button" at bounding box center [17, 506] width 28 height 28
click at [77, 516] on button "button" at bounding box center [79, 506] width 28 height 28
click at [13, 502] on button "button" at bounding box center [17, 506] width 28 height 28
click at [81, 507] on button "button" at bounding box center [79, 506] width 28 height 28
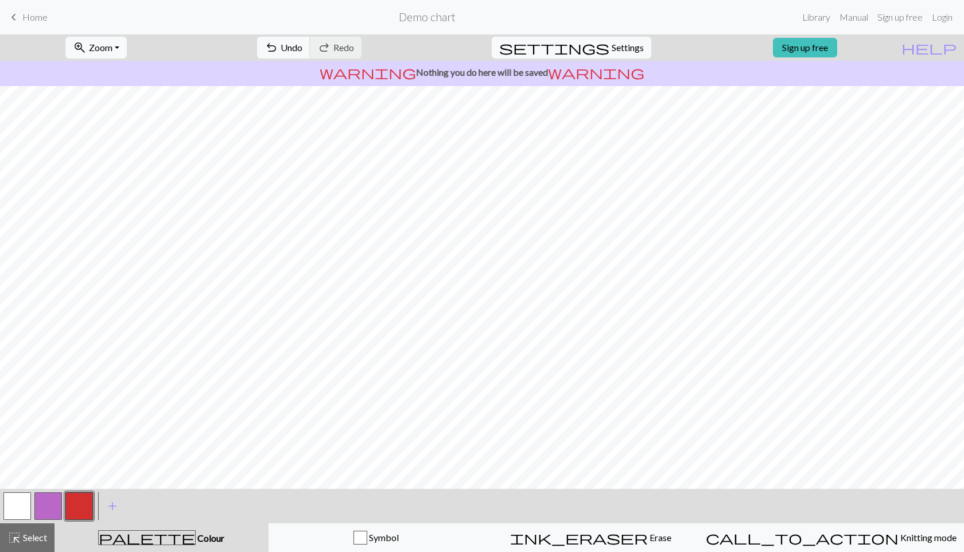
click at [15, 509] on button "button" at bounding box center [17, 506] width 28 height 28
click at [76, 494] on button "button" at bounding box center [79, 506] width 28 height 28
click at [15, 503] on button "button" at bounding box center [17, 506] width 28 height 28
click at [72, 506] on button "button" at bounding box center [79, 506] width 28 height 28
click at [23, 504] on button "button" at bounding box center [17, 506] width 28 height 28
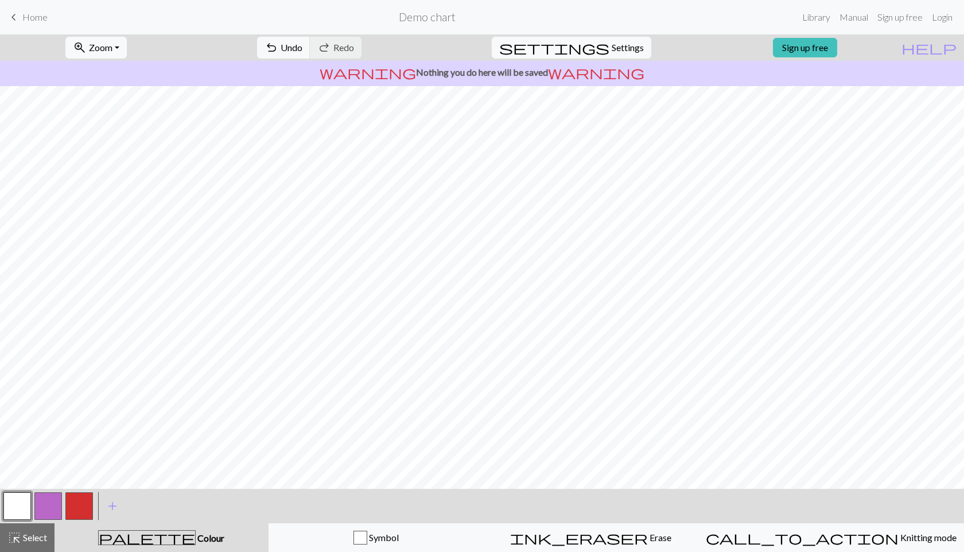
click at [83, 495] on button "button" at bounding box center [79, 506] width 28 height 28
click at [29, 499] on button "button" at bounding box center [17, 506] width 28 height 28
click at [83, 503] on button "button" at bounding box center [79, 506] width 28 height 28
click at [20, 504] on button "button" at bounding box center [17, 506] width 28 height 28
click at [80, 503] on button "button" at bounding box center [79, 506] width 28 height 28
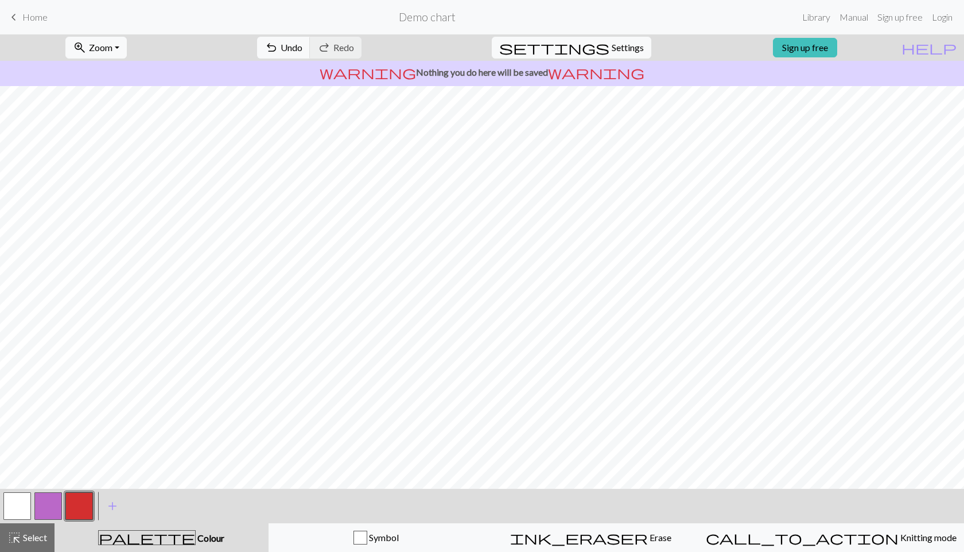
click at [15, 501] on button "button" at bounding box center [17, 506] width 28 height 28
click at [77, 506] on button "button" at bounding box center [79, 506] width 28 height 28
click at [29, 506] on button "button" at bounding box center [17, 506] width 28 height 28
click at [75, 505] on button "button" at bounding box center [79, 506] width 28 height 28
click at [26, 499] on button "button" at bounding box center [17, 506] width 28 height 28
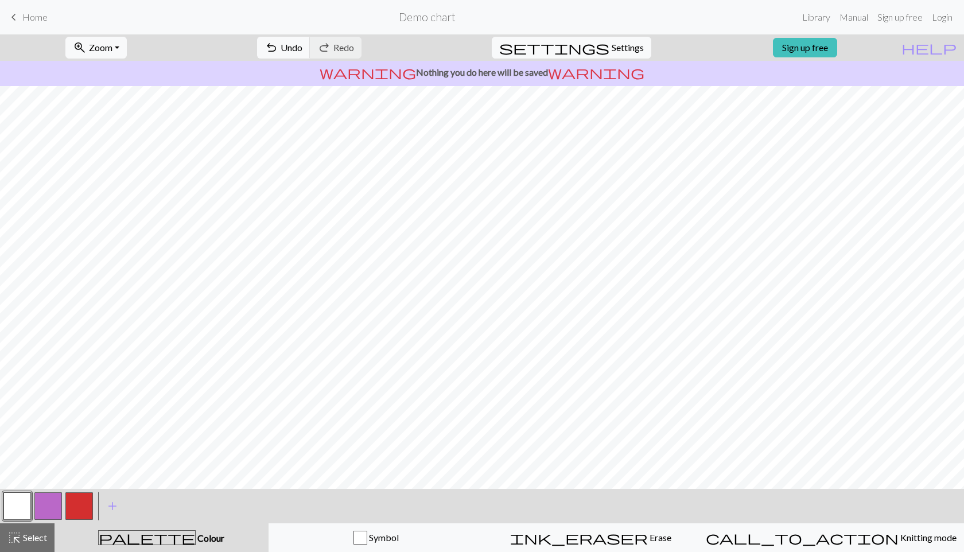
click at [78, 506] on button "button" at bounding box center [79, 506] width 28 height 28
click at [11, 515] on button "button" at bounding box center [17, 506] width 28 height 28
click at [83, 503] on button "button" at bounding box center [79, 506] width 28 height 28
click at [22, 494] on button "button" at bounding box center [17, 506] width 28 height 28
click at [80, 504] on button "button" at bounding box center [79, 506] width 28 height 28
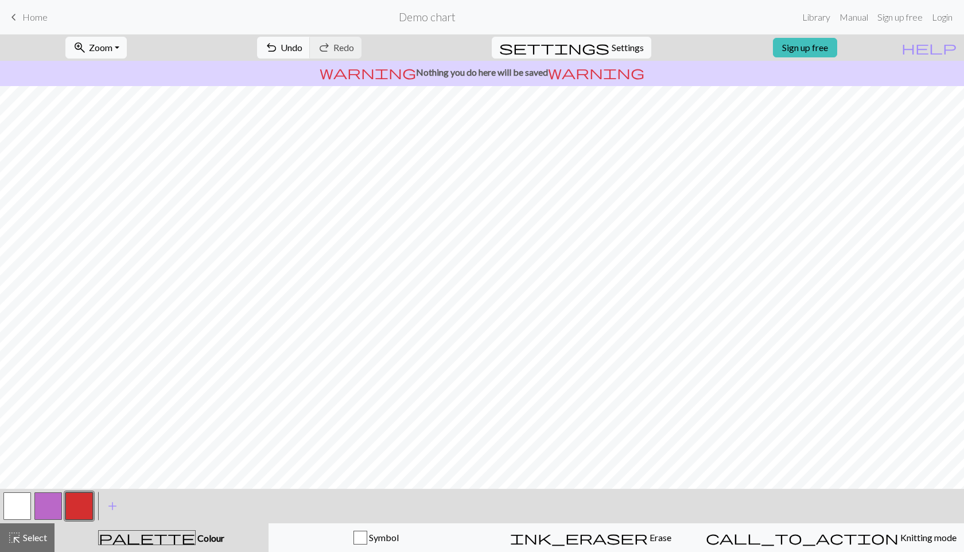
click at [28, 505] on button "button" at bounding box center [17, 506] width 28 height 28
click at [74, 513] on button "button" at bounding box center [79, 506] width 28 height 28
click at [18, 503] on button "button" at bounding box center [17, 506] width 28 height 28
click at [81, 498] on button "button" at bounding box center [79, 506] width 28 height 28
drag, startPoint x: 17, startPoint y: 502, endPoint x: 28, endPoint y: 500, distance: 11.6
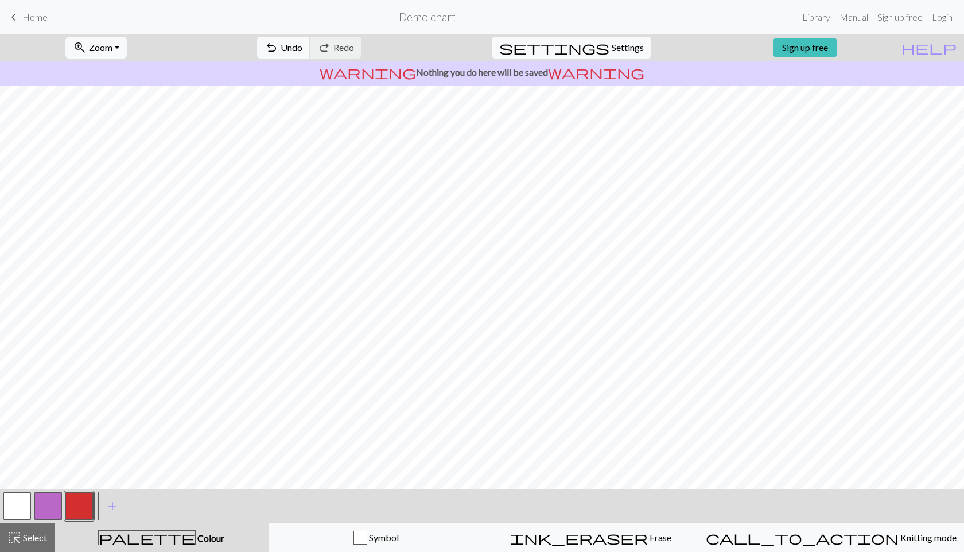
click at [17, 502] on button "button" at bounding box center [17, 506] width 28 height 28
click at [73, 509] on button "button" at bounding box center [79, 506] width 28 height 28
click at [24, 504] on button "button" at bounding box center [17, 506] width 28 height 28
click at [85, 506] on button "button" at bounding box center [79, 506] width 28 height 28
click at [17, 503] on button "button" at bounding box center [17, 506] width 28 height 28
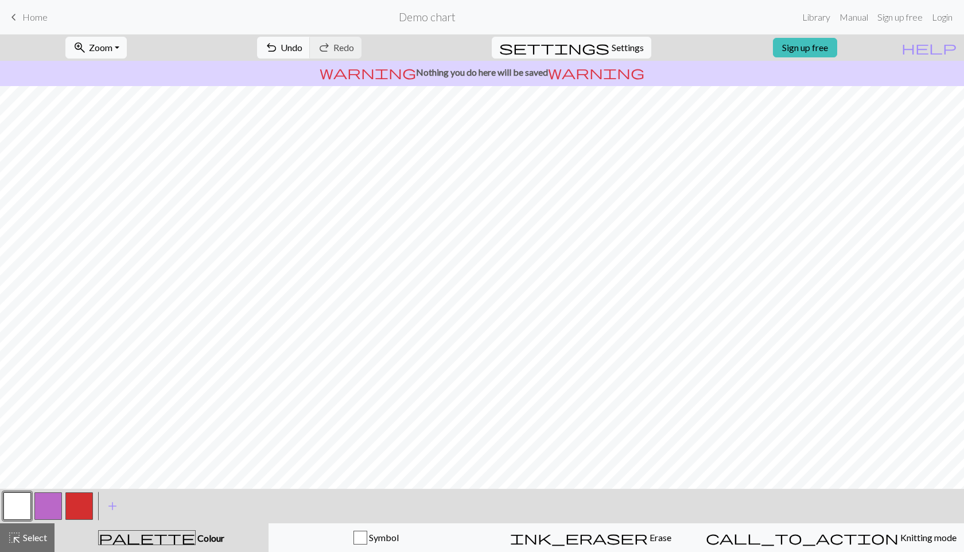
click at [95, 500] on div "< > add Add a colour" at bounding box center [482, 506] width 964 height 34
click at [80, 504] on button "button" at bounding box center [79, 506] width 28 height 28
click at [15, 506] on button "button" at bounding box center [17, 506] width 28 height 28
click at [87, 504] on button "button" at bounding box center [79, 506] width 28 height 28
click at [29, 535] on span "Select" at bounding box center [34, 537] width 26 height 11
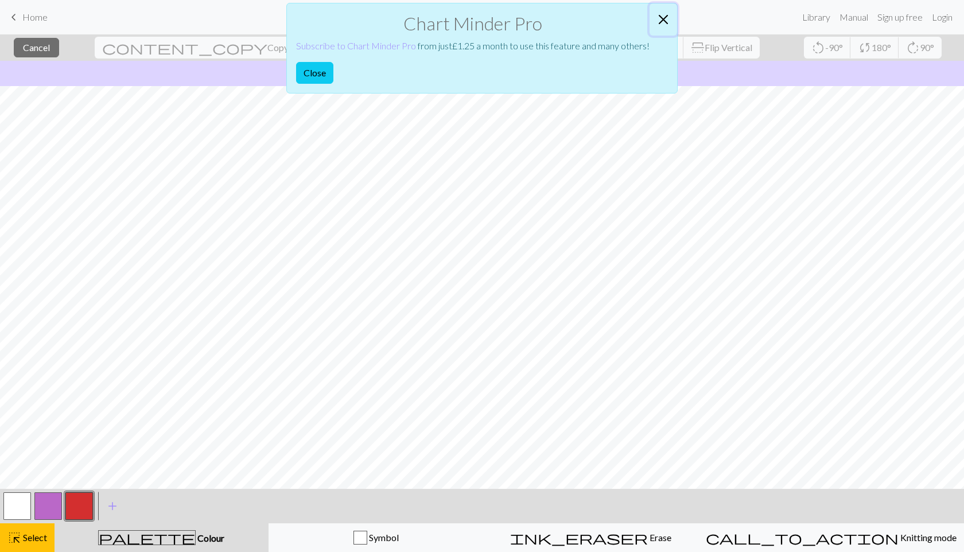
click at [669, 14] on button "Close" at bounding box center [664, 19] width 28 height 32
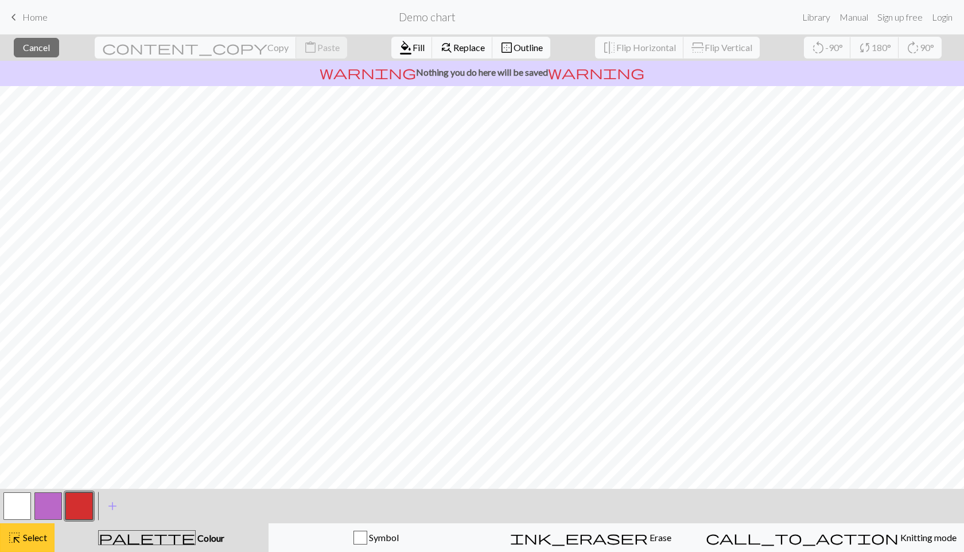
click at [37, 540] on span "Select" at bounding box center [34, 537] width 26 height 11
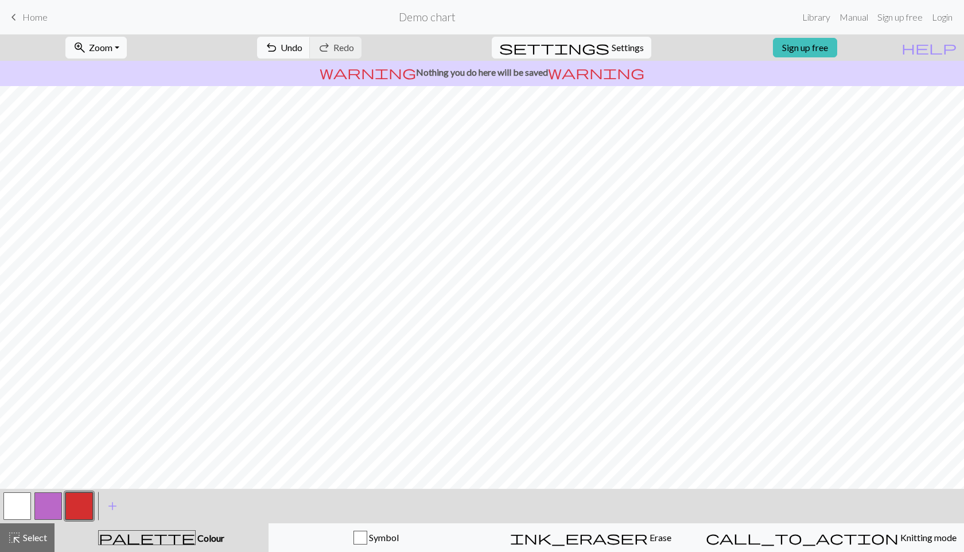
click at [21, 503] on button "button" at bounding box center [17, 506] width 28 height 28
click at [77, 506] on button "button" at bounding box center [79, 506] width 28 height 28
click at [26, 500] on button "button" at bounding box center [17, 506] width 28 height 28
click at [80, 500] on button "button" at bounding box center [79, 506] width 28 height 28
click at [18, 517] on button "button" at bounding box center [17, 506] width 28 height 28
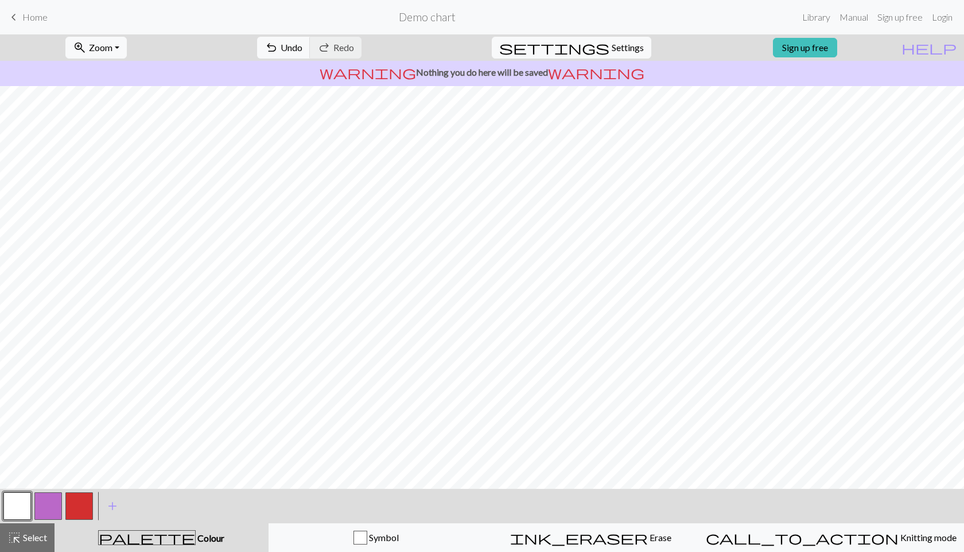
click at [77, 503] on button "button" at bounding box center [79, 506] width 28 height 28
click at [22, 508] on button "button" at bounding box center [17, 506] width 28 height 28
click at [73, 499] on button "button" at bounding box center [79, 506] width 28 height 28
drag, startPoint x: 18, startPoint y: 502, endPoint x: 22, endPoint y: 492, distance: 11.3
click at [18, 502] on button "button" at bounding box center [17, 506] width 28 height 28
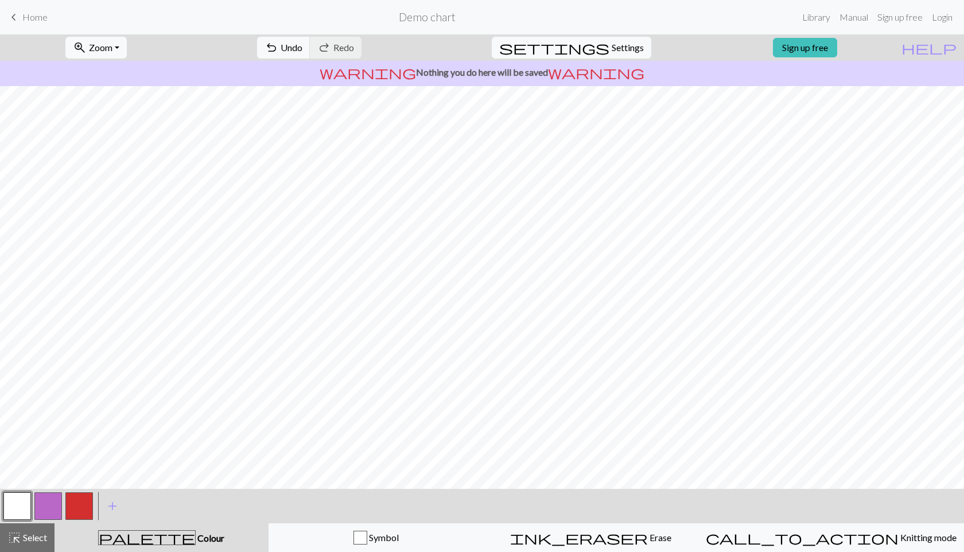
click at [83, 508] on button "button" at bounding box center [79, 506] width 28 height 28
click at [21, 501] on button "button" at bounding box center [17, 506] width 28 height 28
click at [80, 507] on button "button" at bounding box center [79, 506] width 28 height 28
click at [21, 504] on button "button" at bounding box center [17, 506] width 28 height 28
click at [79, 495] on button "button" at bounding box center [79, 506] width 28 height 28
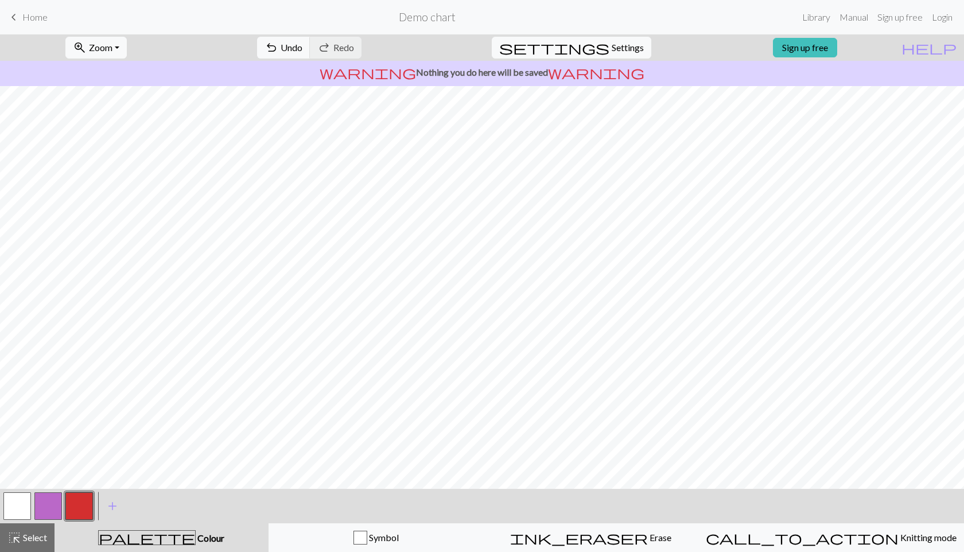
click at [28, 504] on button "button" at bounding box center [17, 506] width 28 height 28
click at [88, 502] on button "button" at bounding box center [79, 506] width 28 height 28
click at [27, 507] on button "button" at bounding box center [17, 506] width 28 height 28
click at [78, 498] on button "button" at bounding box center [79, 506] width 28 height 28
click at [13, 502] on button "button" at bounding box center [17, 506] width 28 height 28
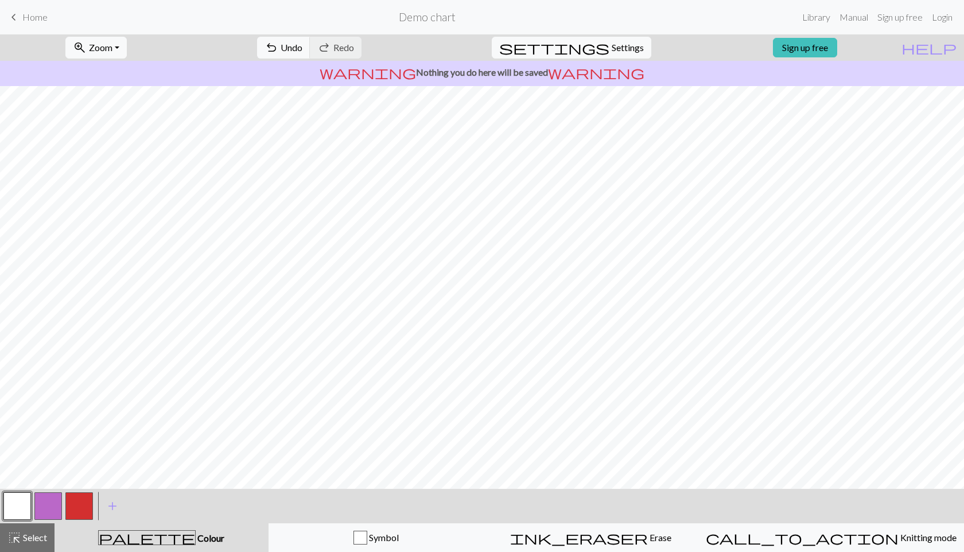
click at [76, 500] on button "button" at bounding box center [79, 506] width 28 height 28
click at [17, 504] on button "button" at bounding box center [17, 506] width 28 height 28
click at [77, 505] on button "button" at bounding box center [79, 506] width 28 height 28
click at [26, 502] on button "button" at bounding box center [17, 506] width 28 height 28
click at [79, 506] on button "button" at bounding box center [79, 506] width 28 height 28
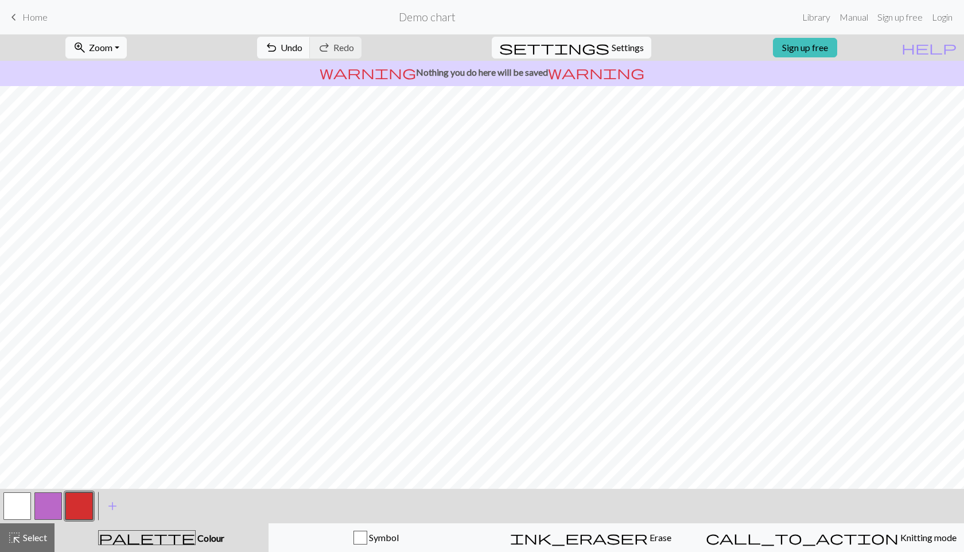
click at [21, 503] on button "button" at bounding box center [17, 506] width 28 height 28
click at [621, 51] on span "Settings" at bounding box center [628, 48] width 32 height 14
select select "aran"
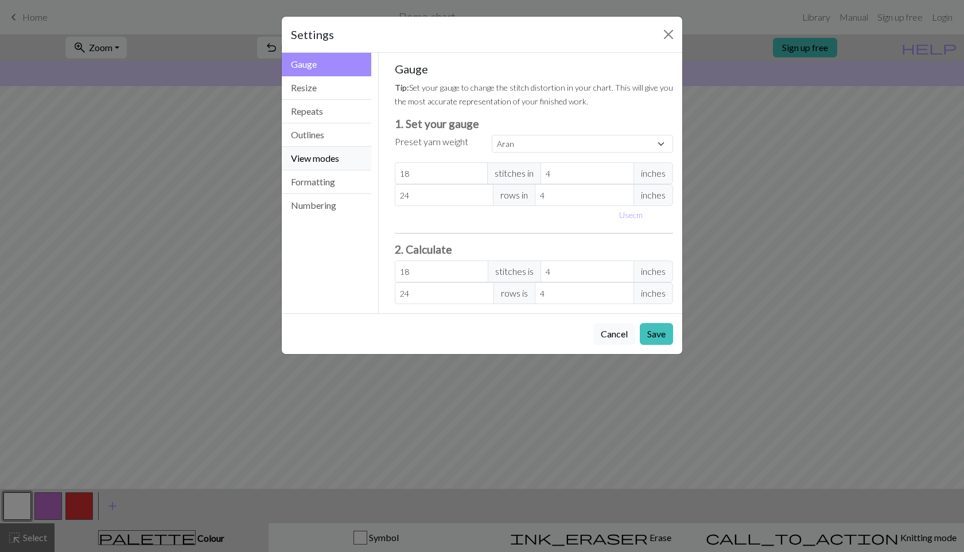
click at [340, 156] on button "View modes" at bounding box center [327, 159] width 90 height 24
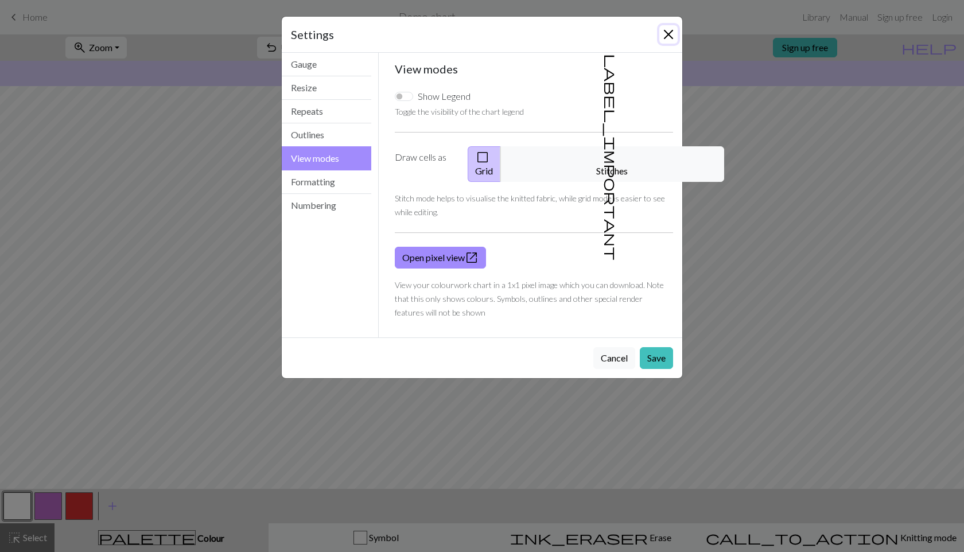
click at [665, 35] on button "Close" at bounding box center [668, 34] width 18 height 18
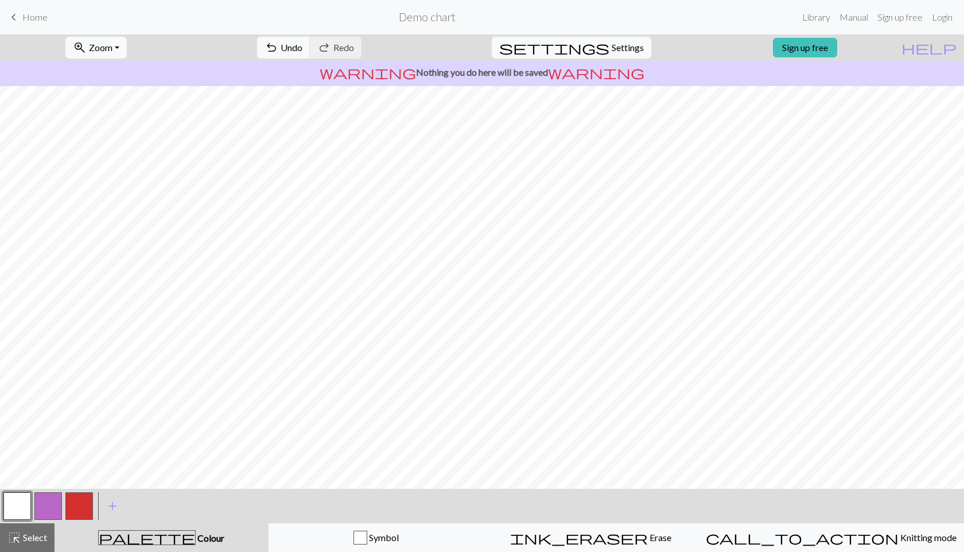
click at [68, 508] on button "button" at bounding box center [79, 506] width 28 height 28
click at [612, 52] on span "Settings" at bounding box center [628, 48] width 32 height 14
select select "aran"
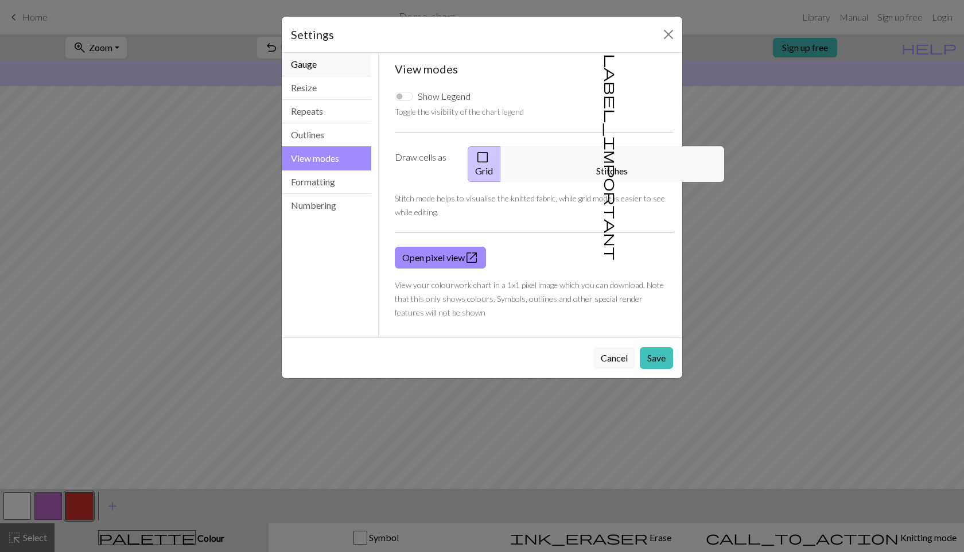
click at [336, 64] on button "Gauge" at bounding box center [327, 65] width 90 height 24
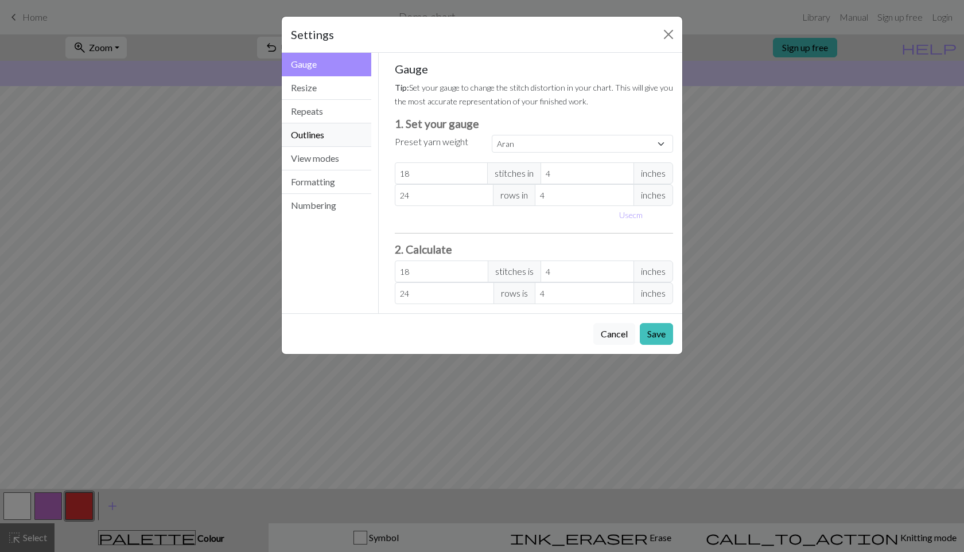
click at [329, 134] on button "Outlines" at bounding box center [327, 135] width 90 height 24
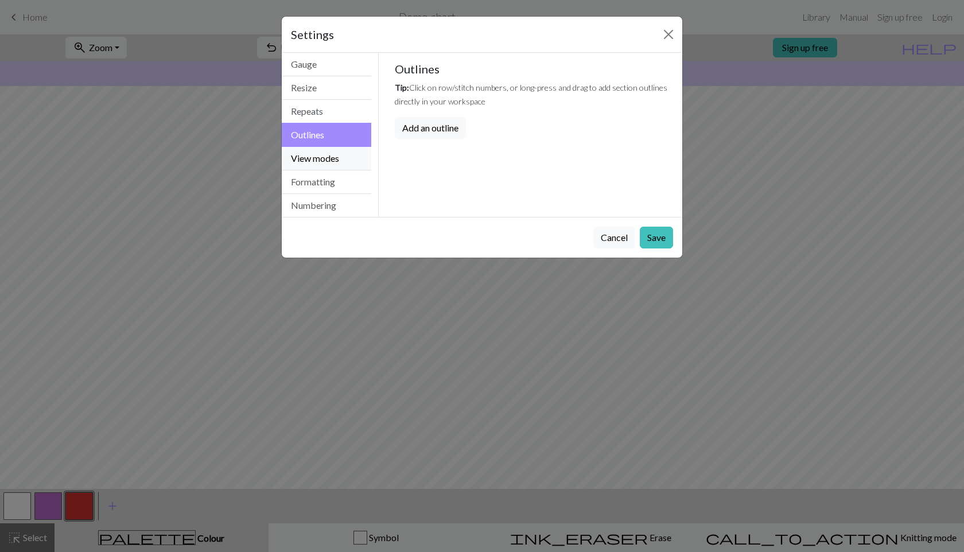
click at [328, 160] on button "View modes" at bounding box center [327, 159] width 90 height 24
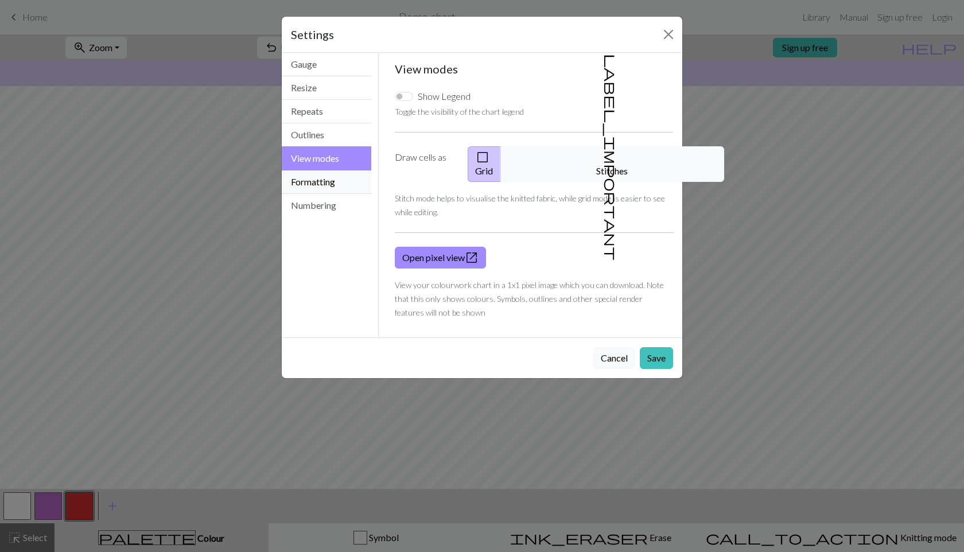
click at [331, 187] on button "Formatting" at bounding box center [327, 182] width 90 height 24
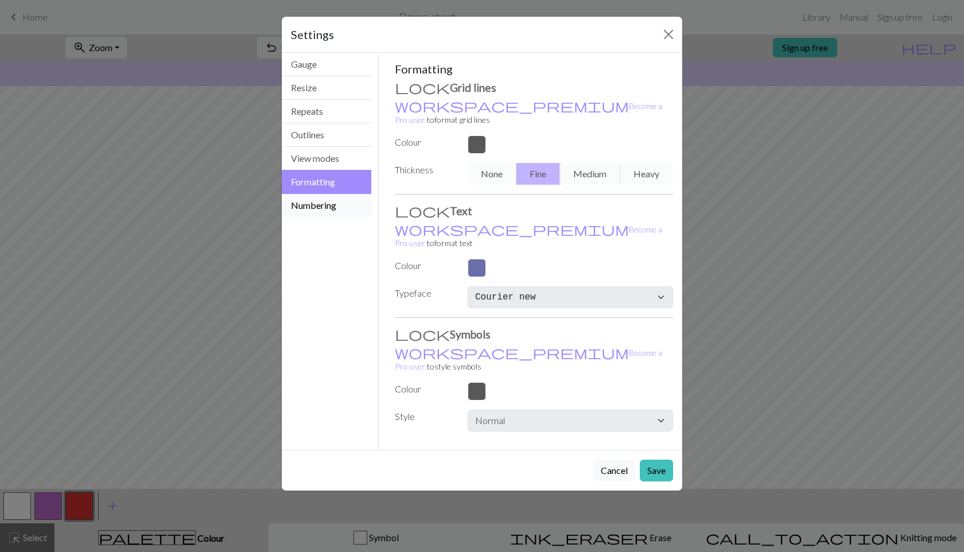
click at [331, 202] on button "Numbering" at bounding box center [327, 205] width 90 height 23
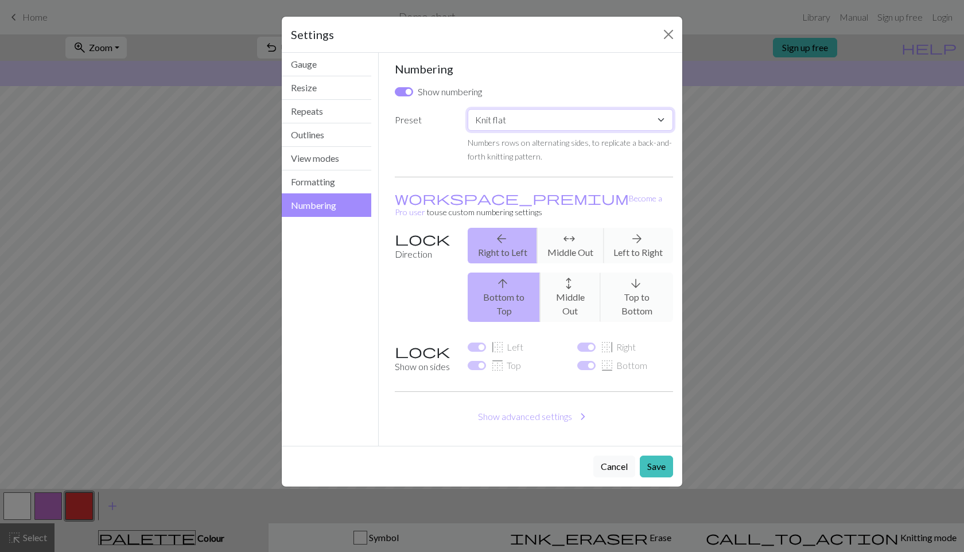
click at [530, 111] on select "Custom Knit flat Knit in the round Lace knitting Cross stitch" at bounding box center [570, 120] width 205 height 22
select select "round"
click at [468, 109] on select "Custom Knit flat Knit in the round Lace knitting Cross stitch" at bounding box center [570, 120] width 205 height 22
checkbox input "false"
click at [660, 450] on div "Cancel Save" at bounding box center [482, 466] width 401 height 41
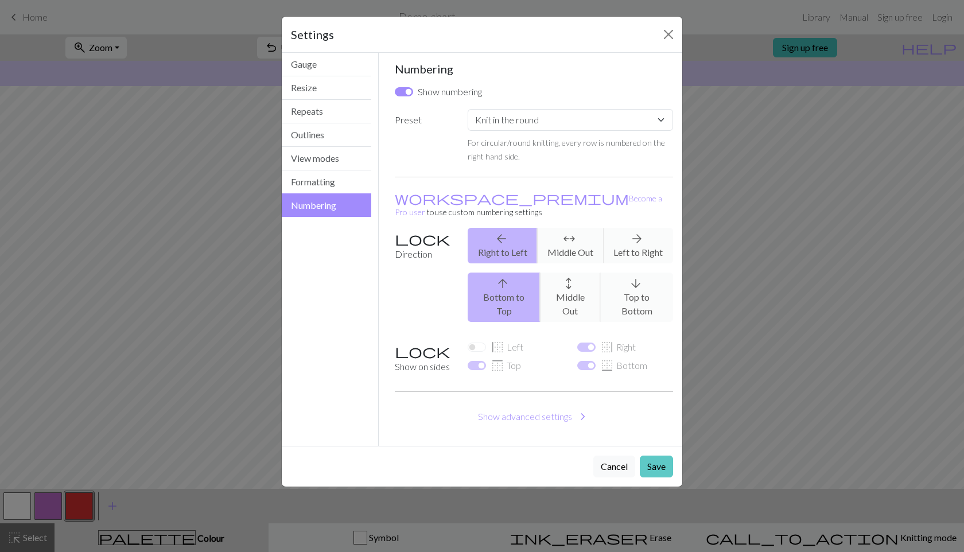
click at [657, 456] on button "Save" at bounding box center [656, 467] width 33 height 22
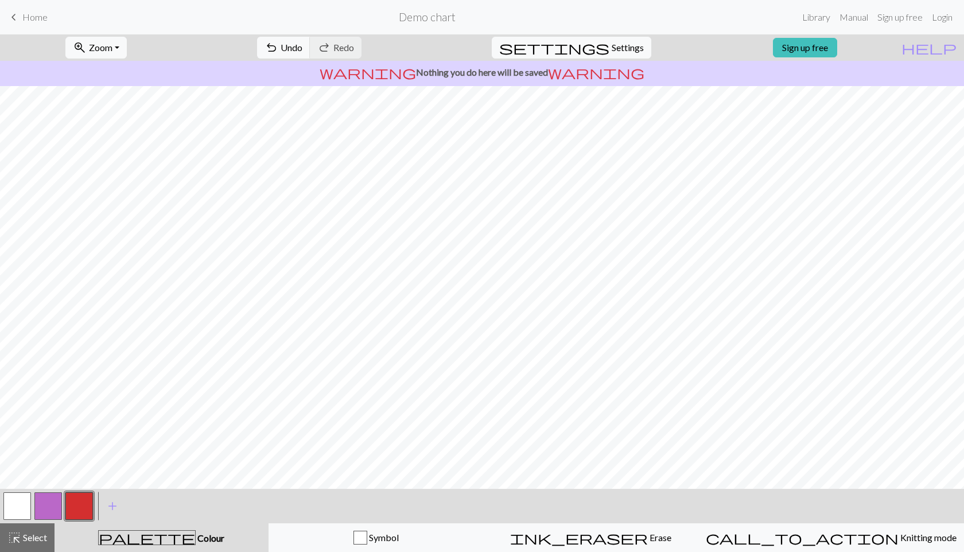
click at [20, 503] on button "button" at bounding box center [17, 506] width 28 height 28
click at [93, 504] on div at bounding box center [79, 506] width 31 height 31
click at [81, 504] on button "button" at bounding box center [79, 506] width 28 height 28
